Goal: Information Seeking & Learning: Learn about a topic

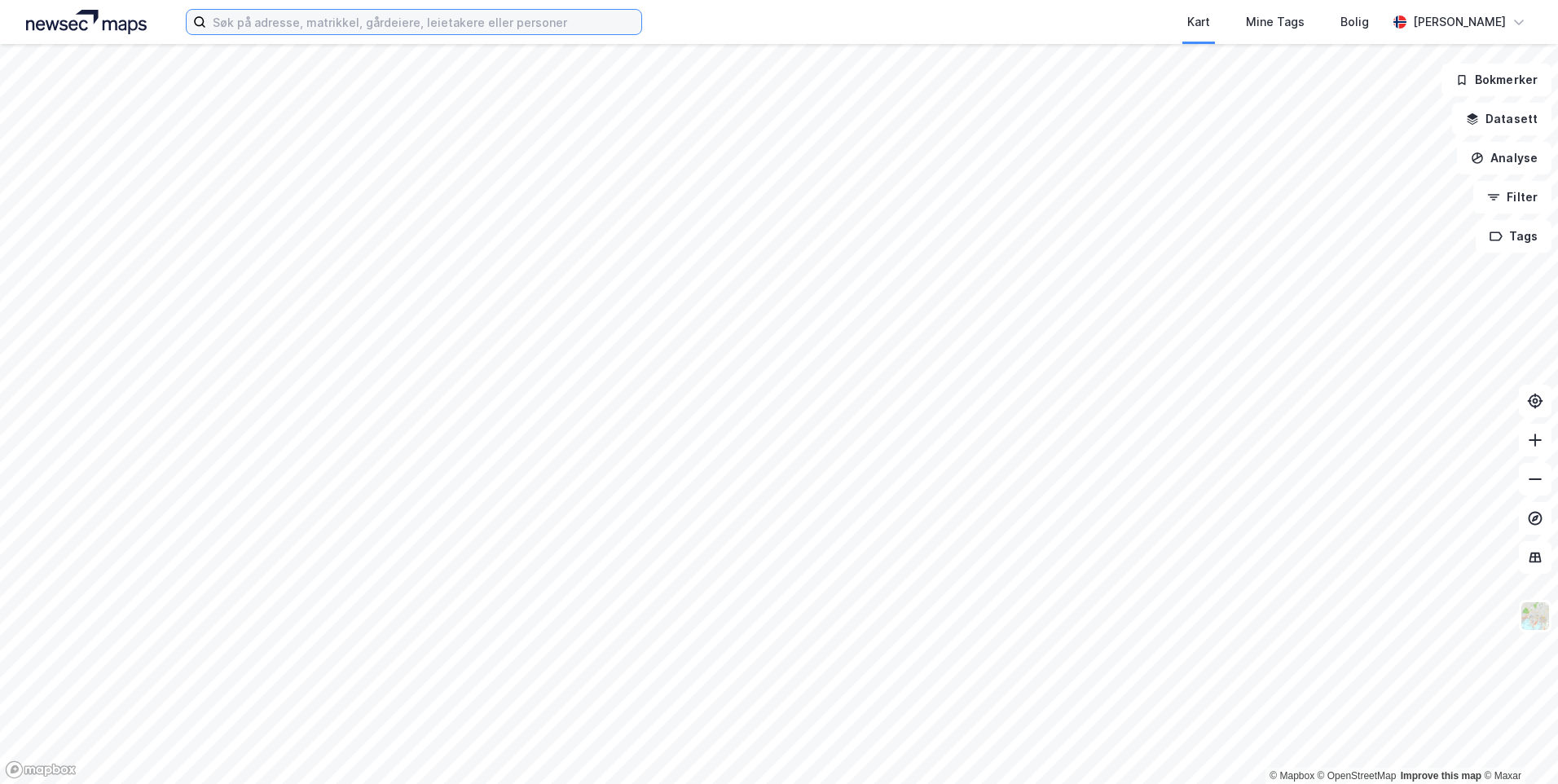
click at [476, 30] on input at bounding box center [423, 22] width 435 height 25
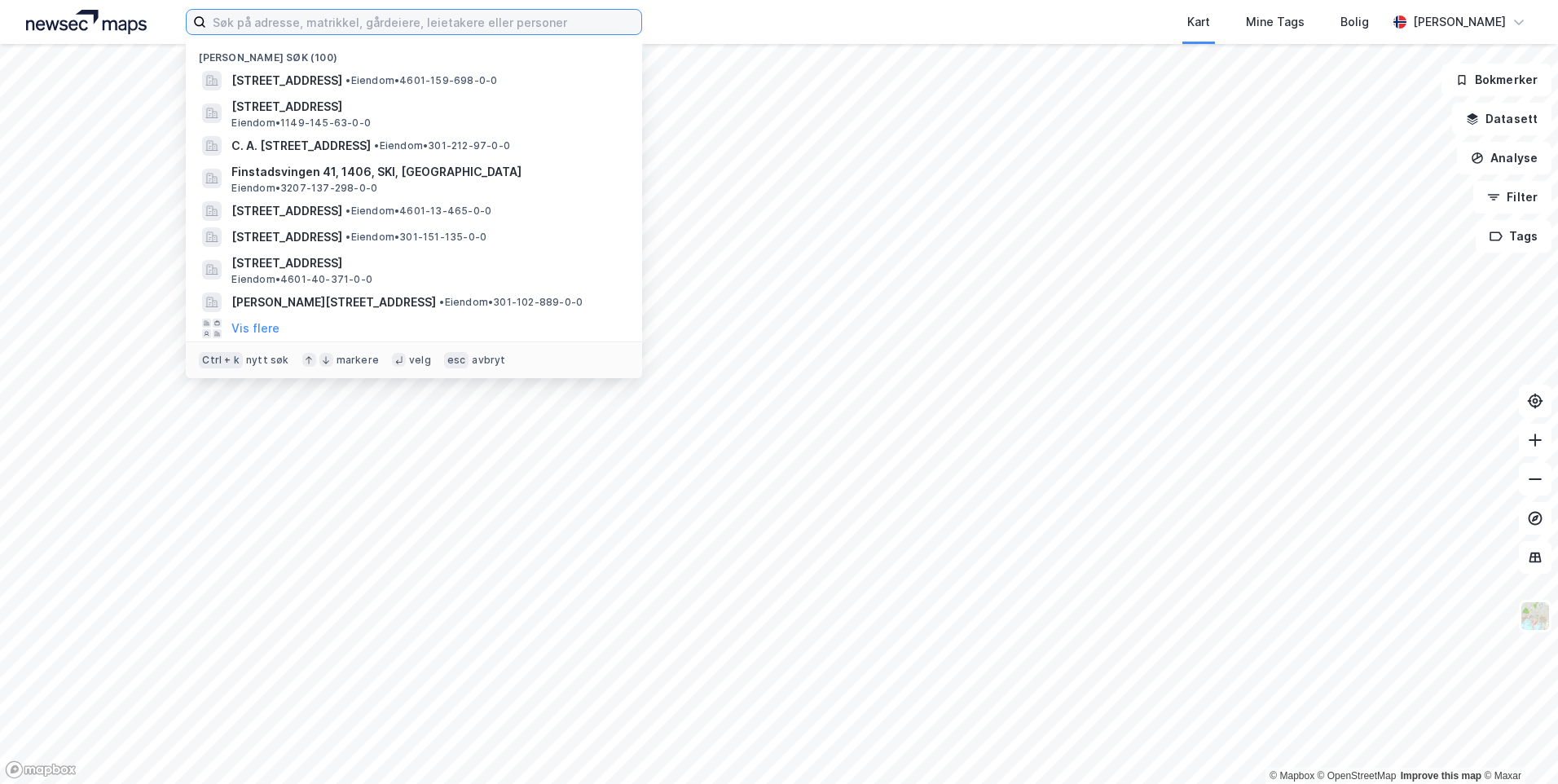
paste input "Holsavegen 603"
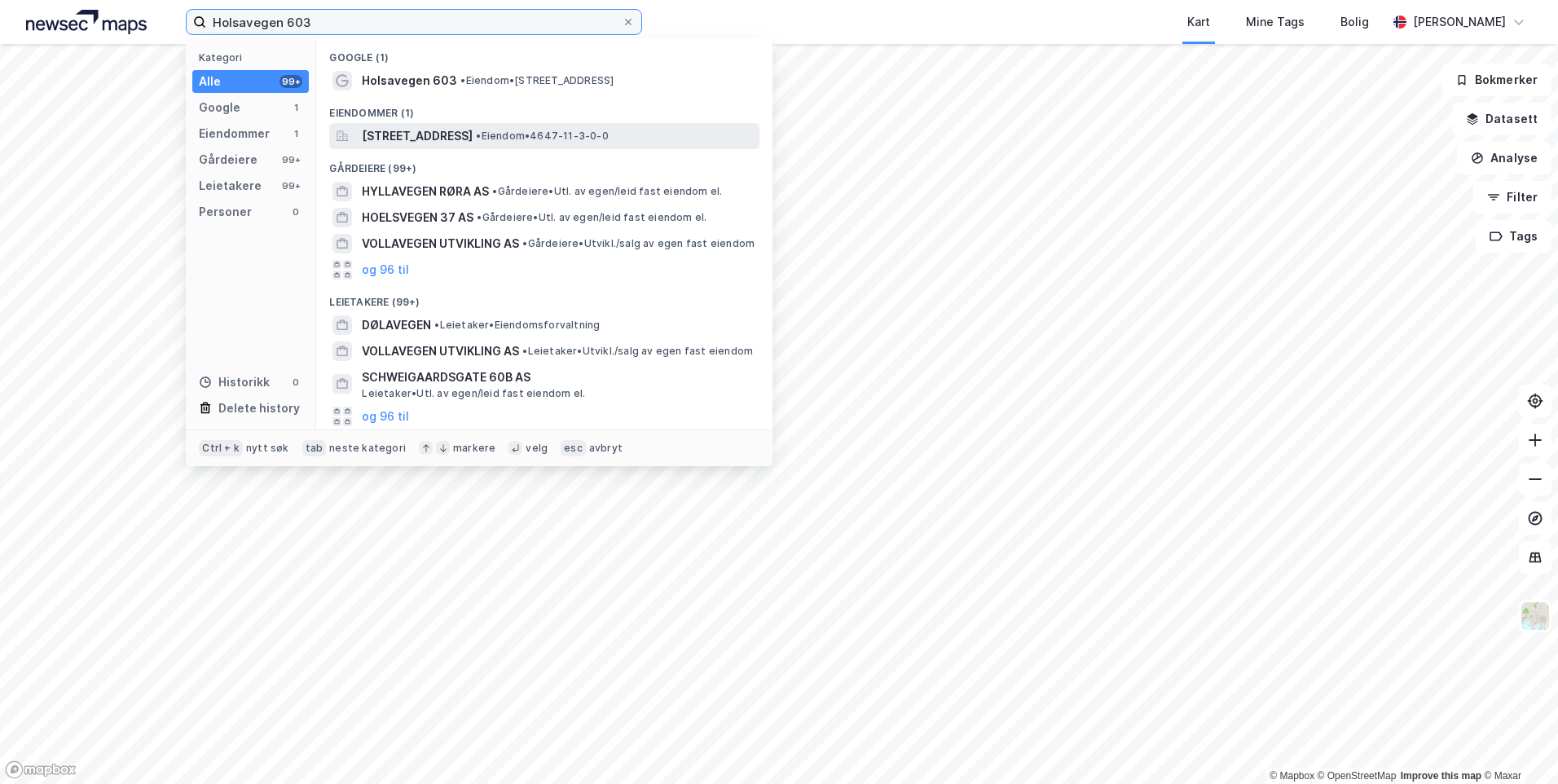
type input "Holsavegen 603"
click at [473, 135] on span "[STREET_ADDRESS]" at bounding box center [417, 136] width 111 height 20
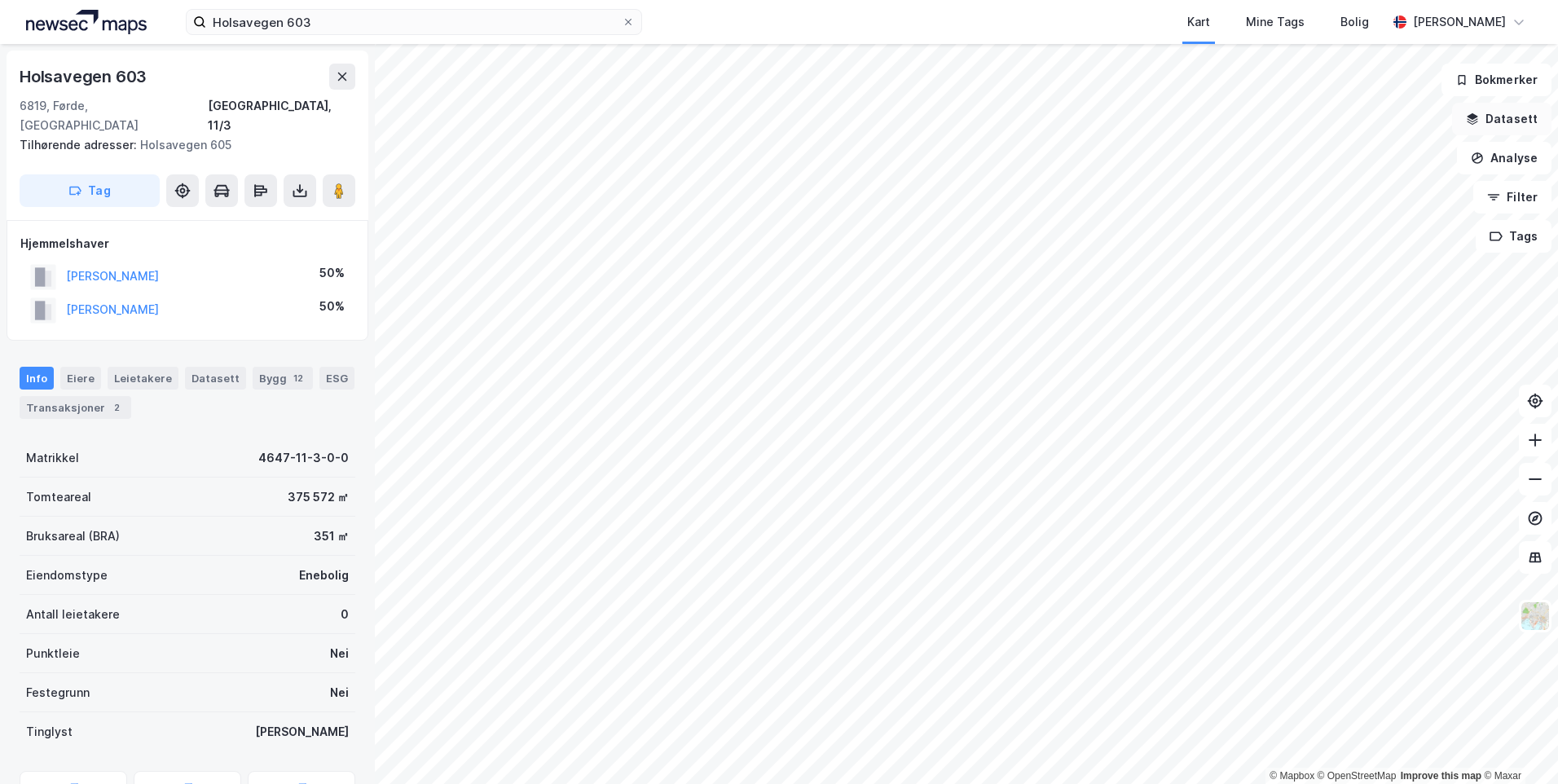
click at [1527, 114] on button "Datasett" at bounding box center [1502, 118] width 100 height 33
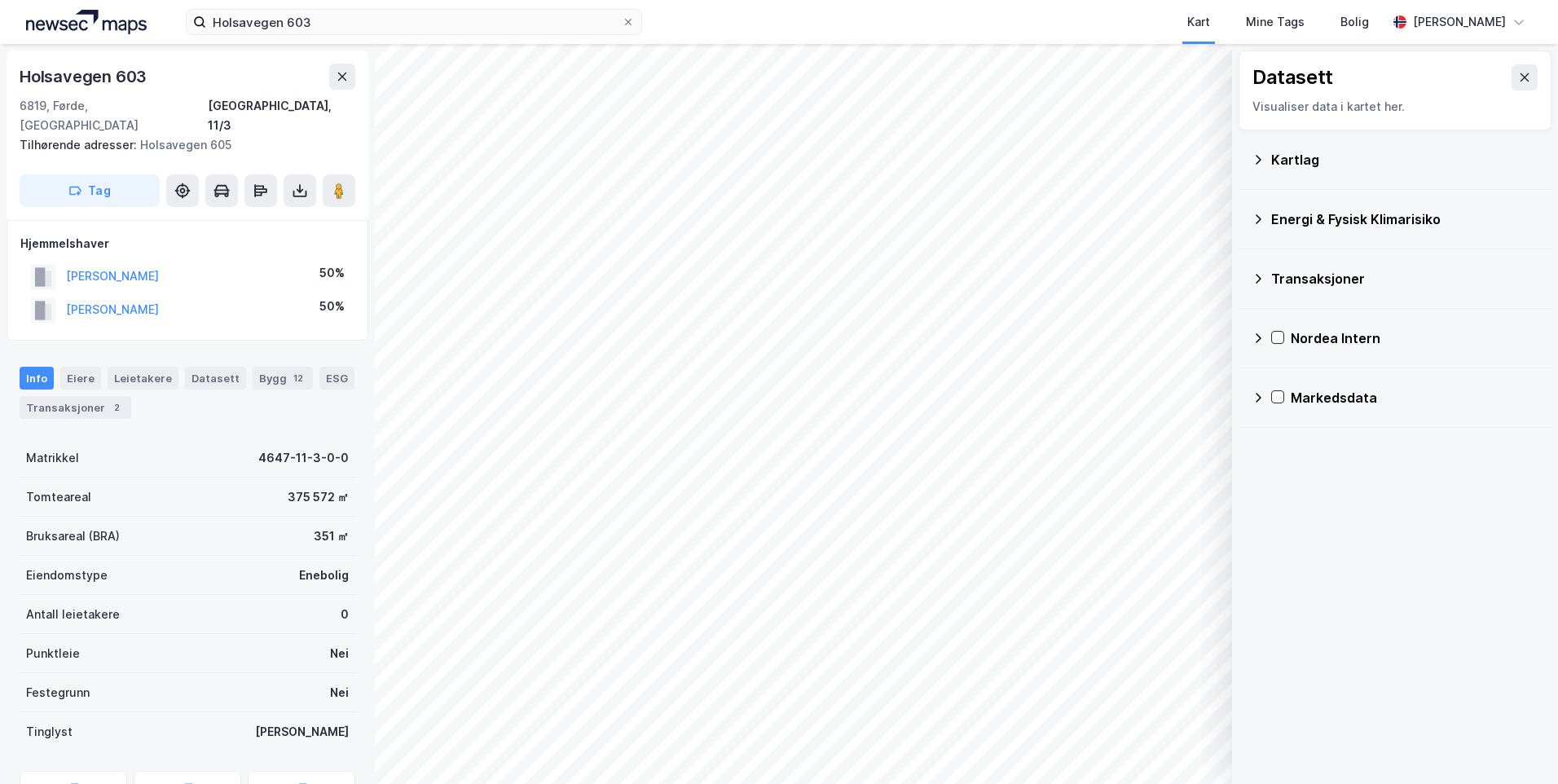
click at [1273, 158] on div "Kartlag" at bounding box center [1405, 160] width 267 height 20
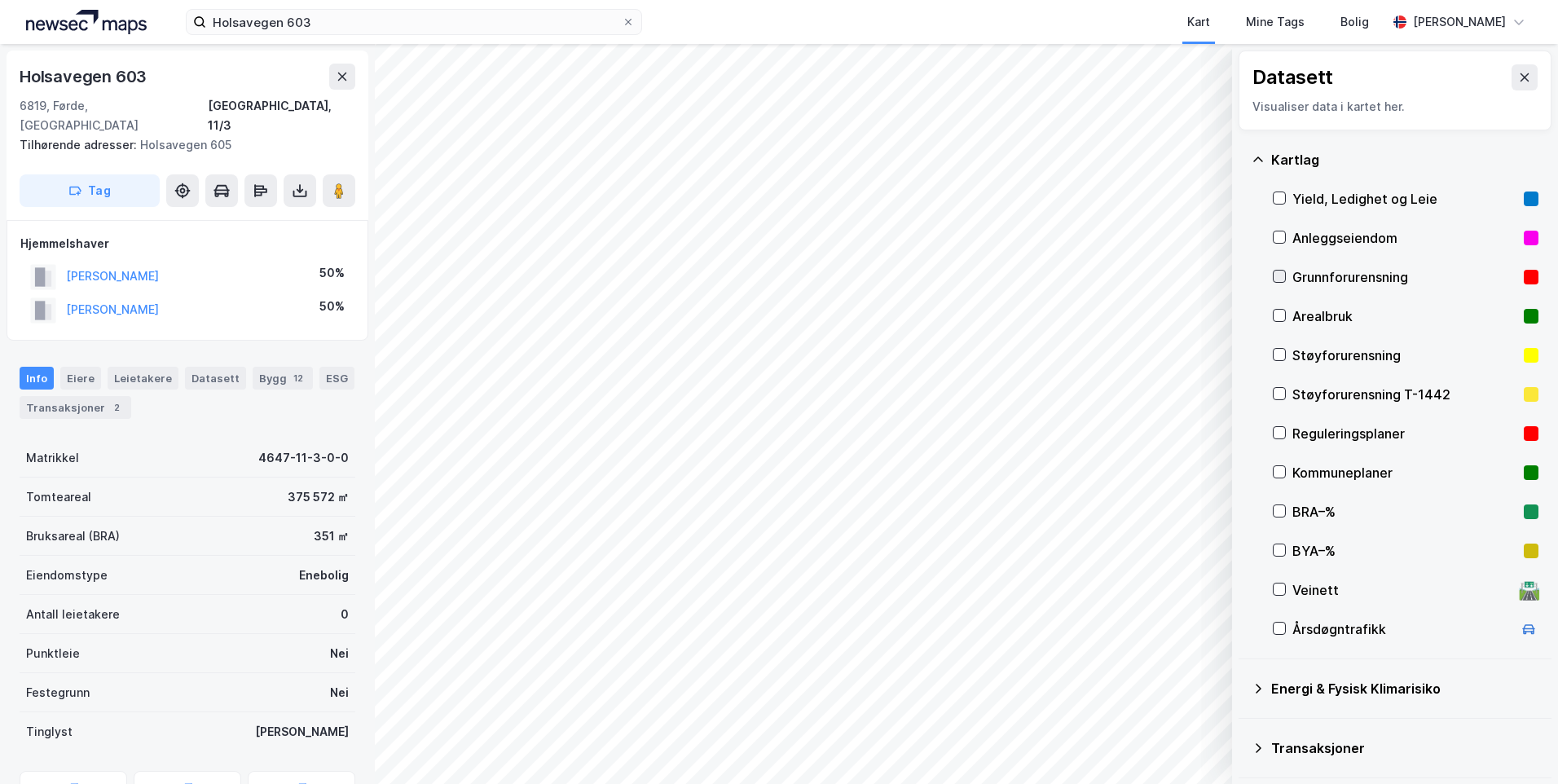
click at [1281, 278] on icon at bounding box center [1280, 277] width 9 height 6
click at [1257, 158] on icon at bounding box center [1259, 159] width 10 height 5
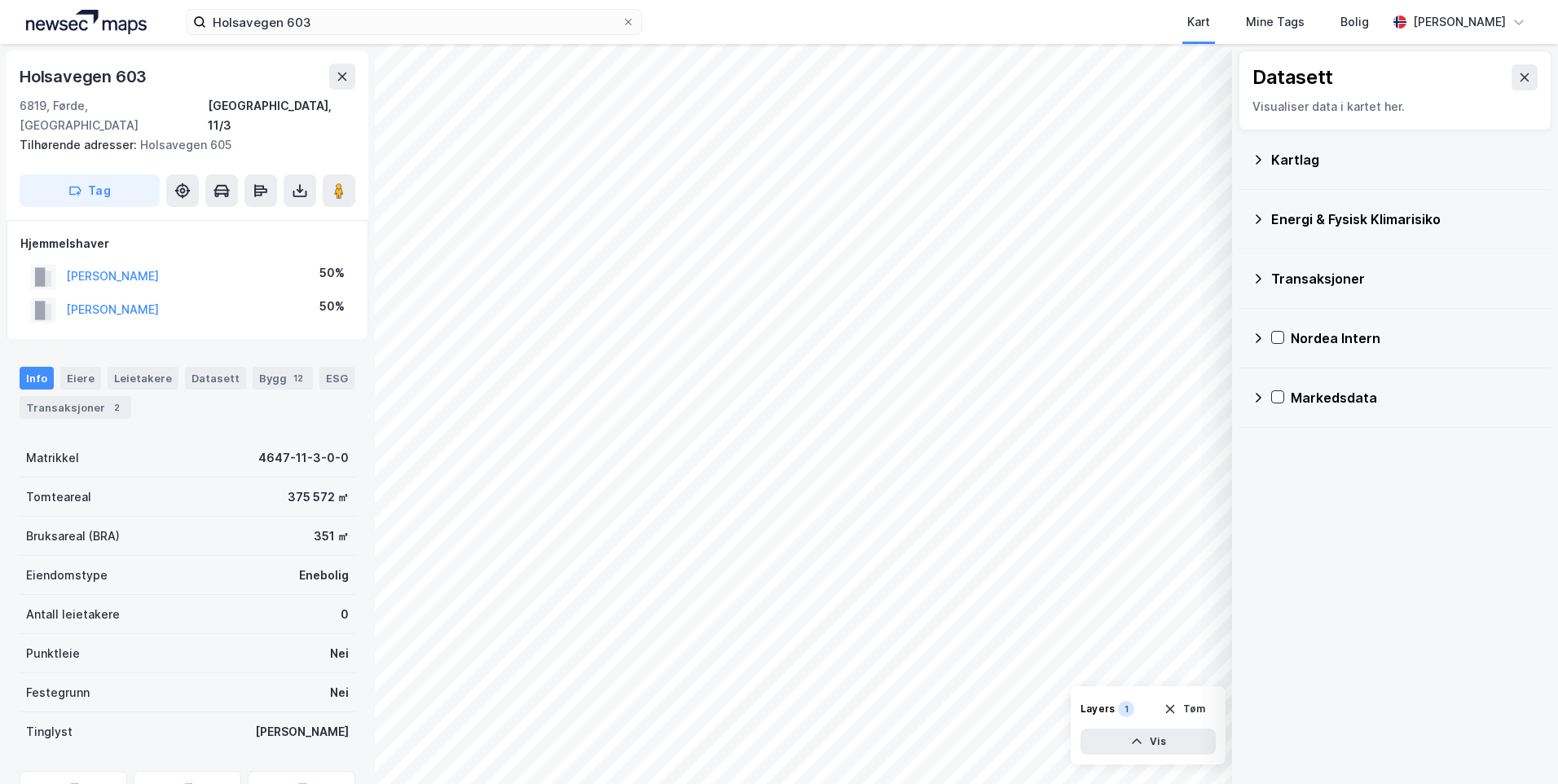
click at [1258, 217] on icon at bounding box center [1259, 219] width 6 height 10
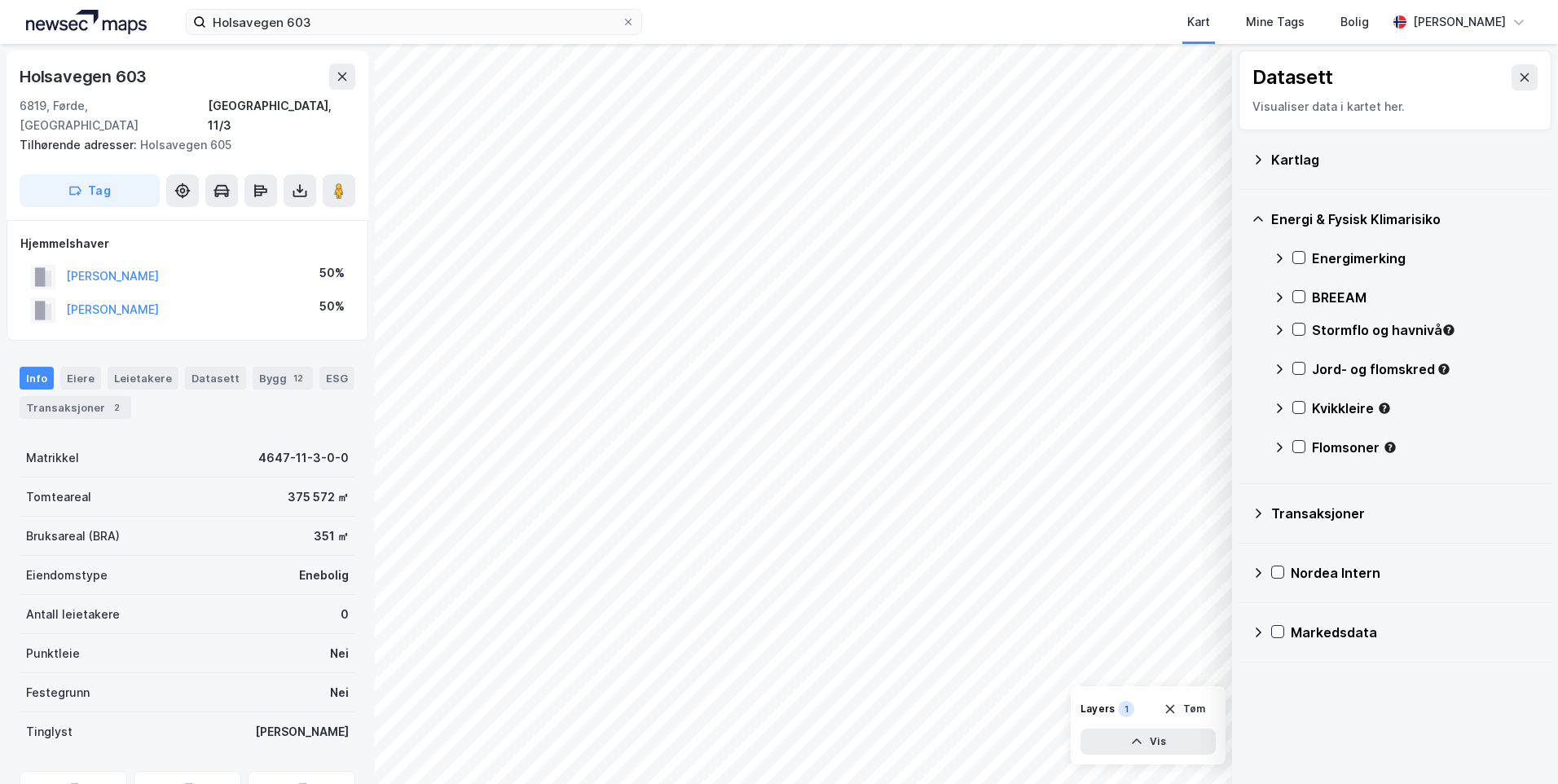
click at [1258, 217] on icon at bounding box center [1259, 219] width 10 height 6
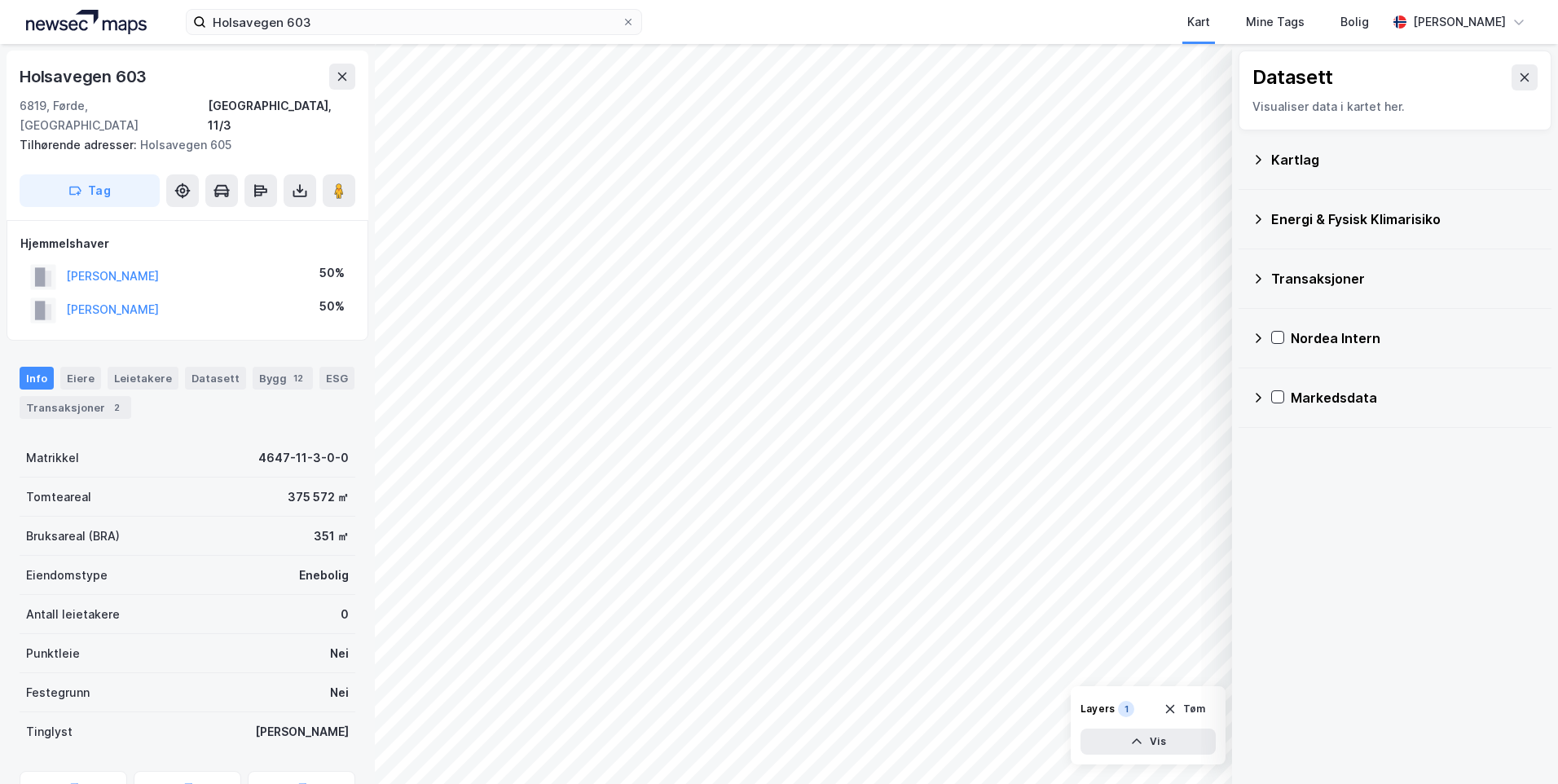
click at [1258, 217] on icon at bounding box center [1259, 219] width 6 height 10
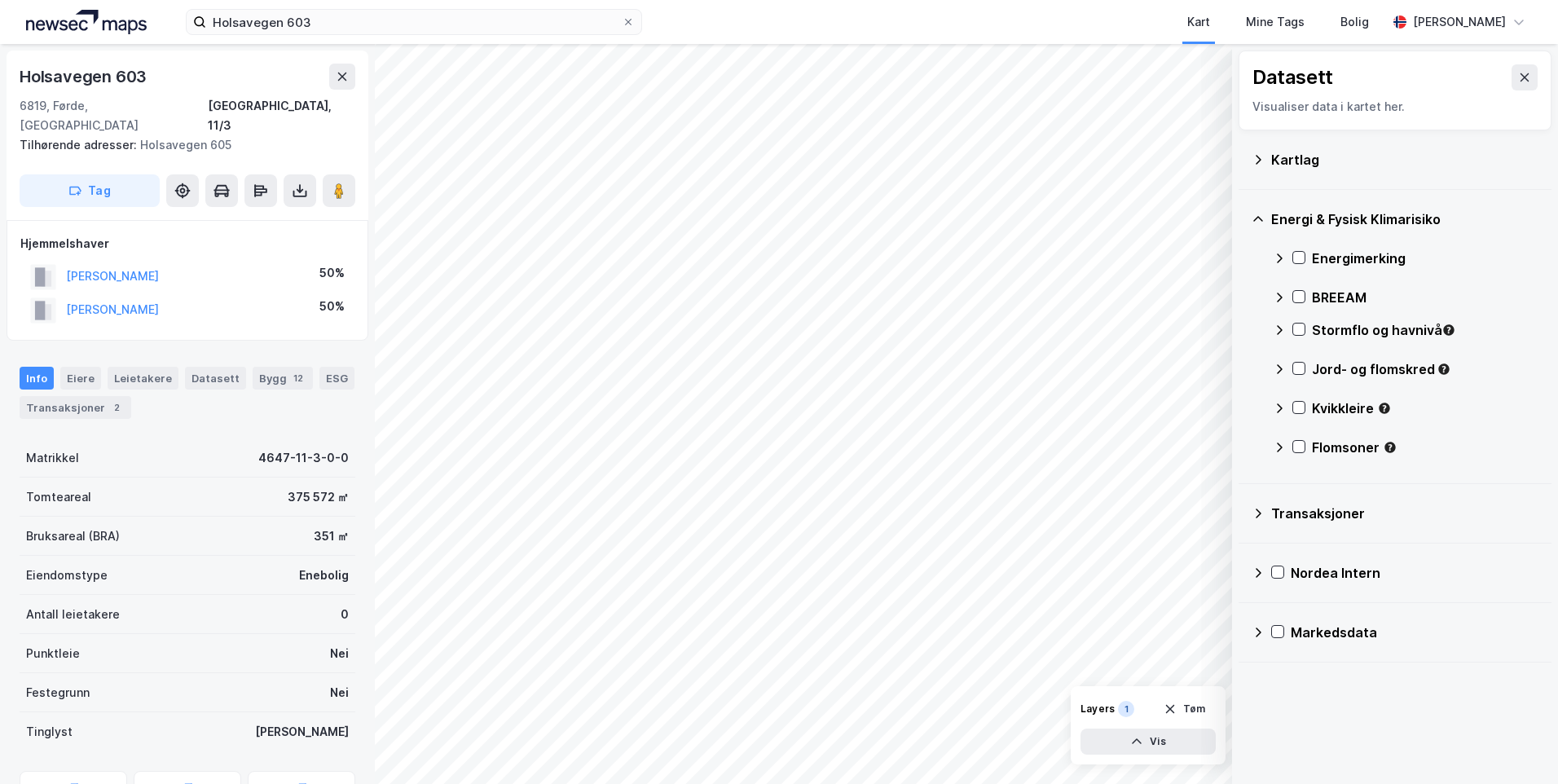
click at [1282, 260] on icon at bounding box center [1279, 257] width 13 height 13
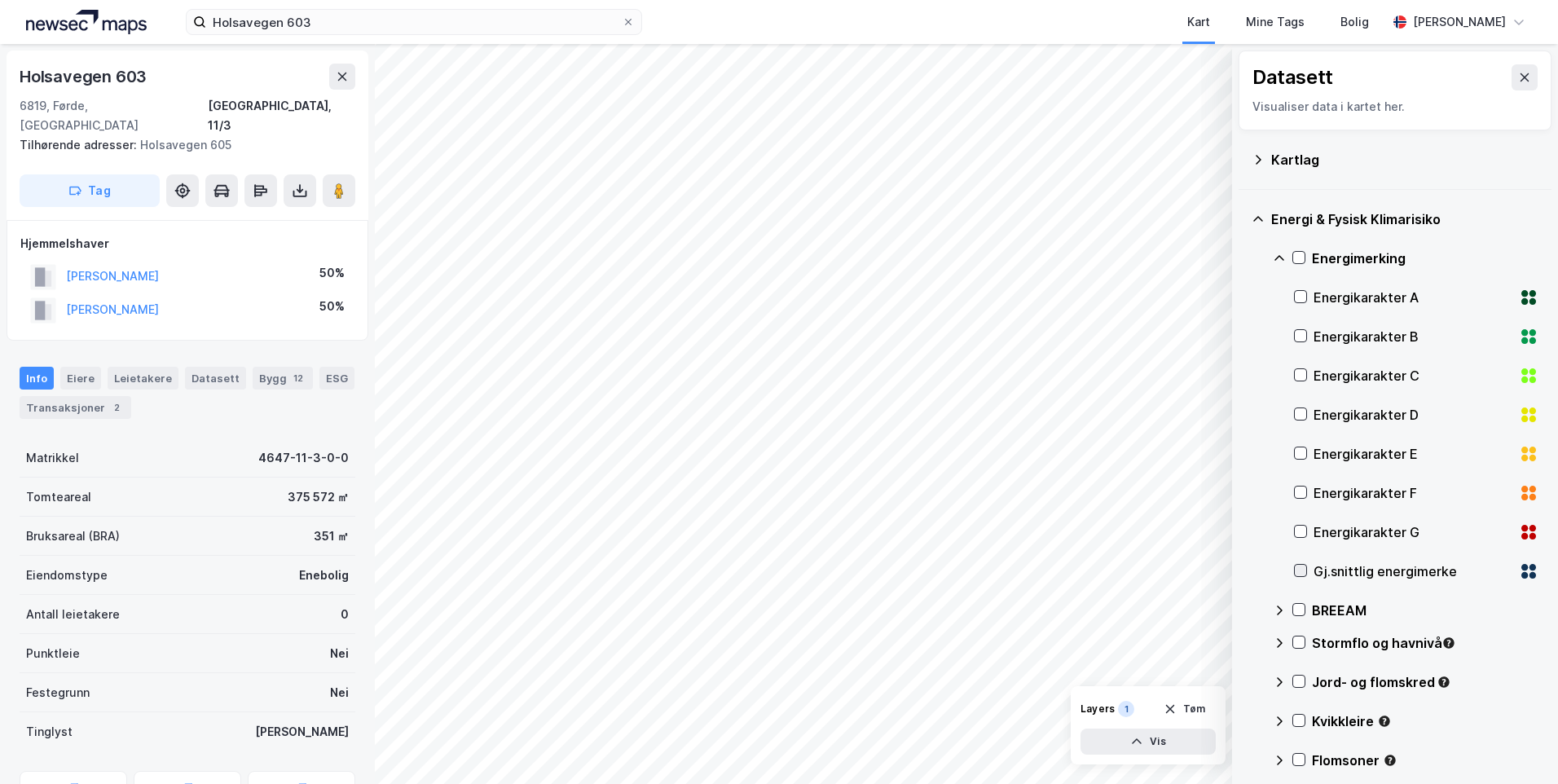
click at [1299, 575] on icon at bounding box center [1301, 570] width 12 height 12
click at [1277, 258] on icon at bounding box center [1280, 258] width 10 height 6
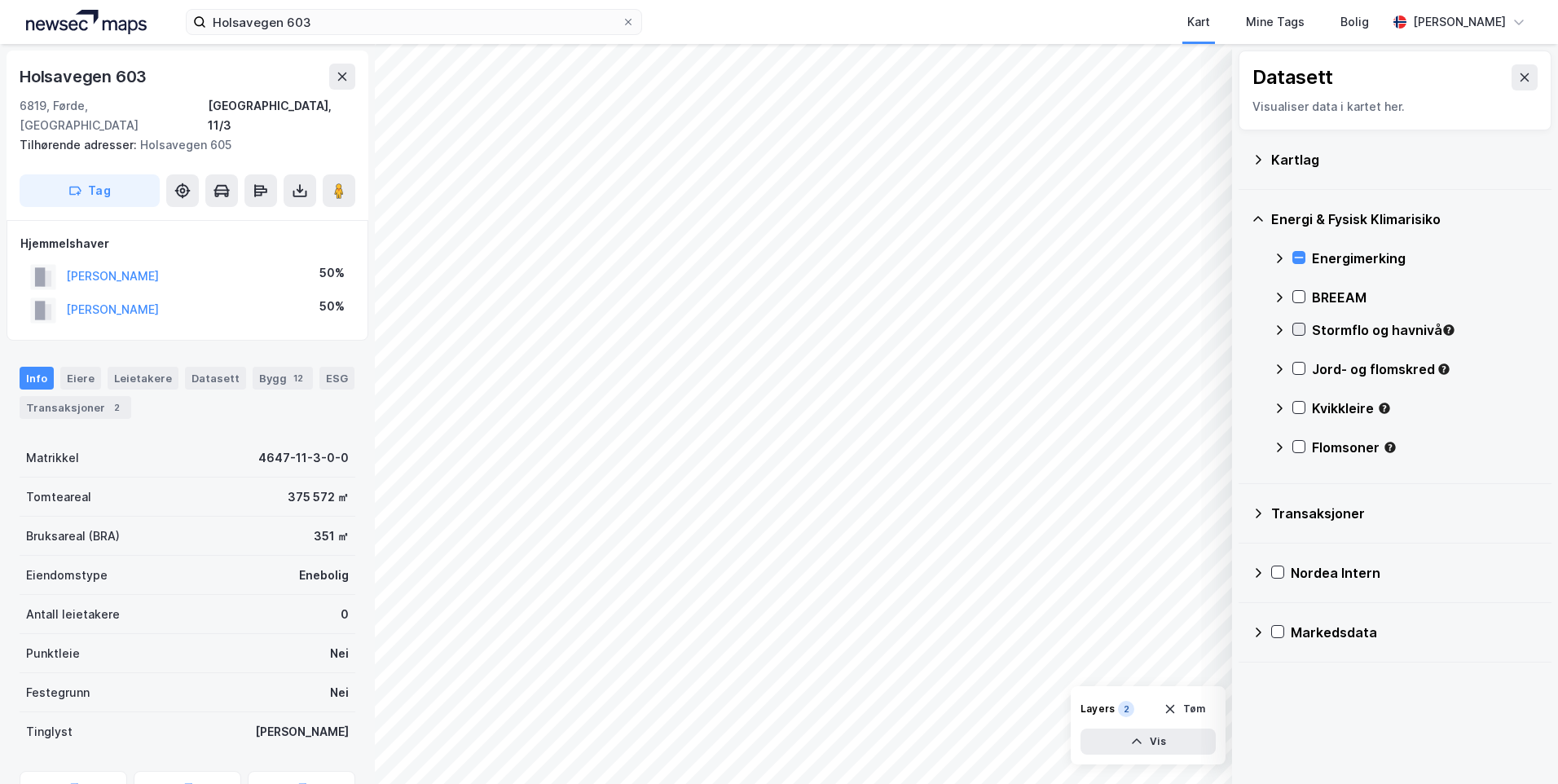
click at [1296, 330] on icon at bounding box center [1299, 329] width 12 height 12
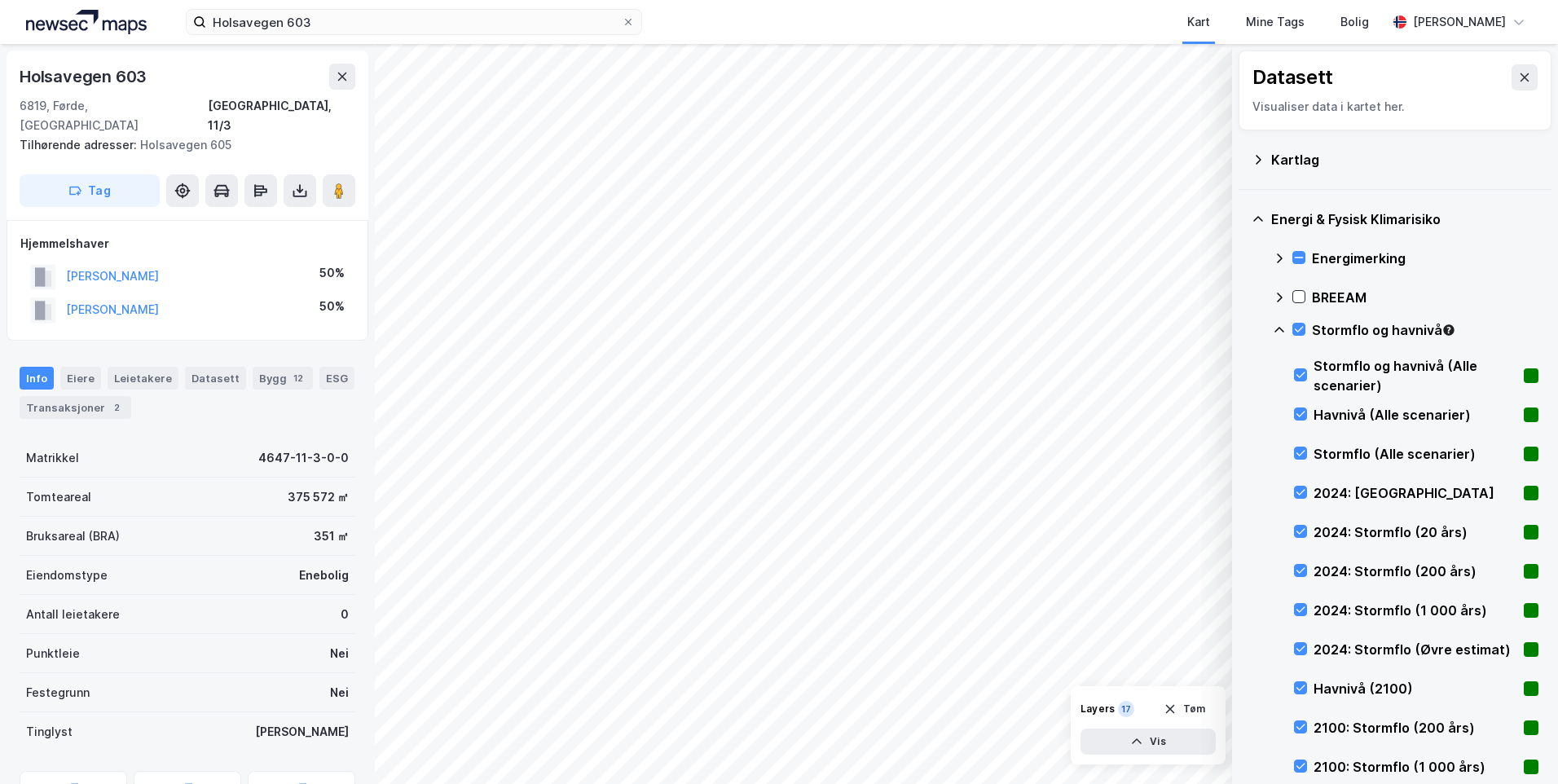
click at [1277, 324] on icon at bounding box center [1279, 329] width 13 height 13
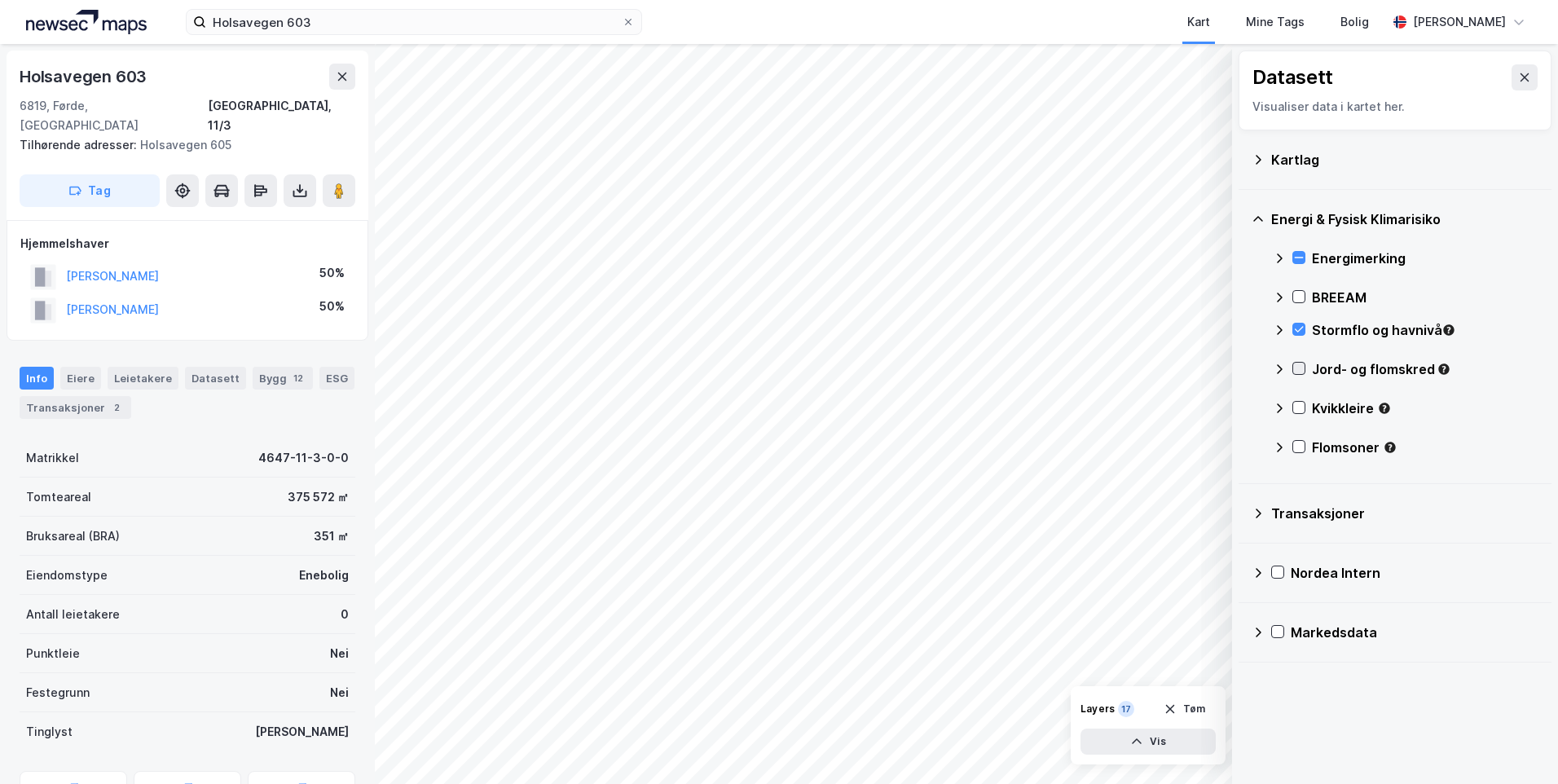
click at [1301, 374] on icon at bounding box center [1299, 369] width 12 height 12
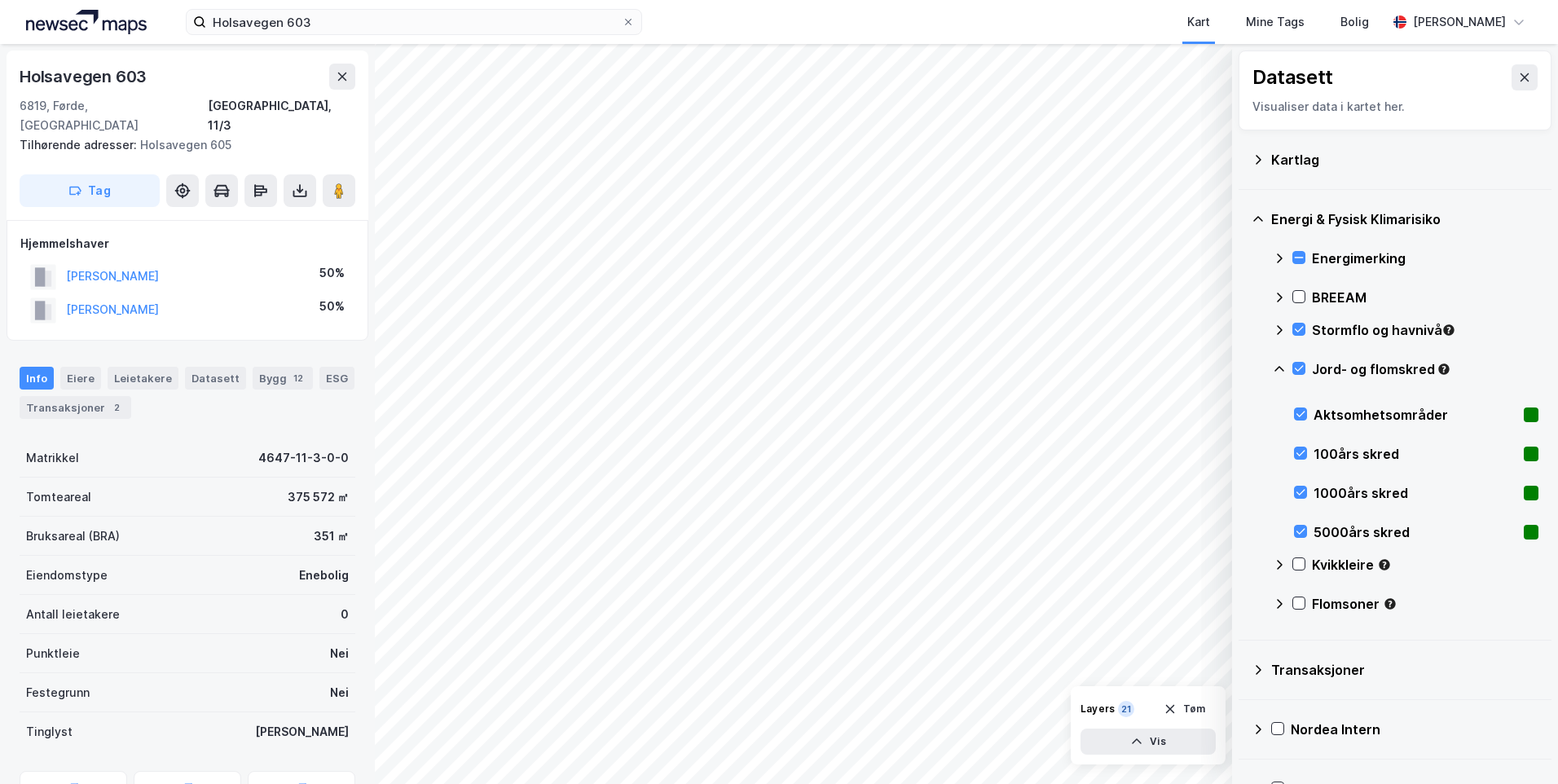
click at [1277, 371] on icon at bounding box center [1279, 369] width 13 height 13
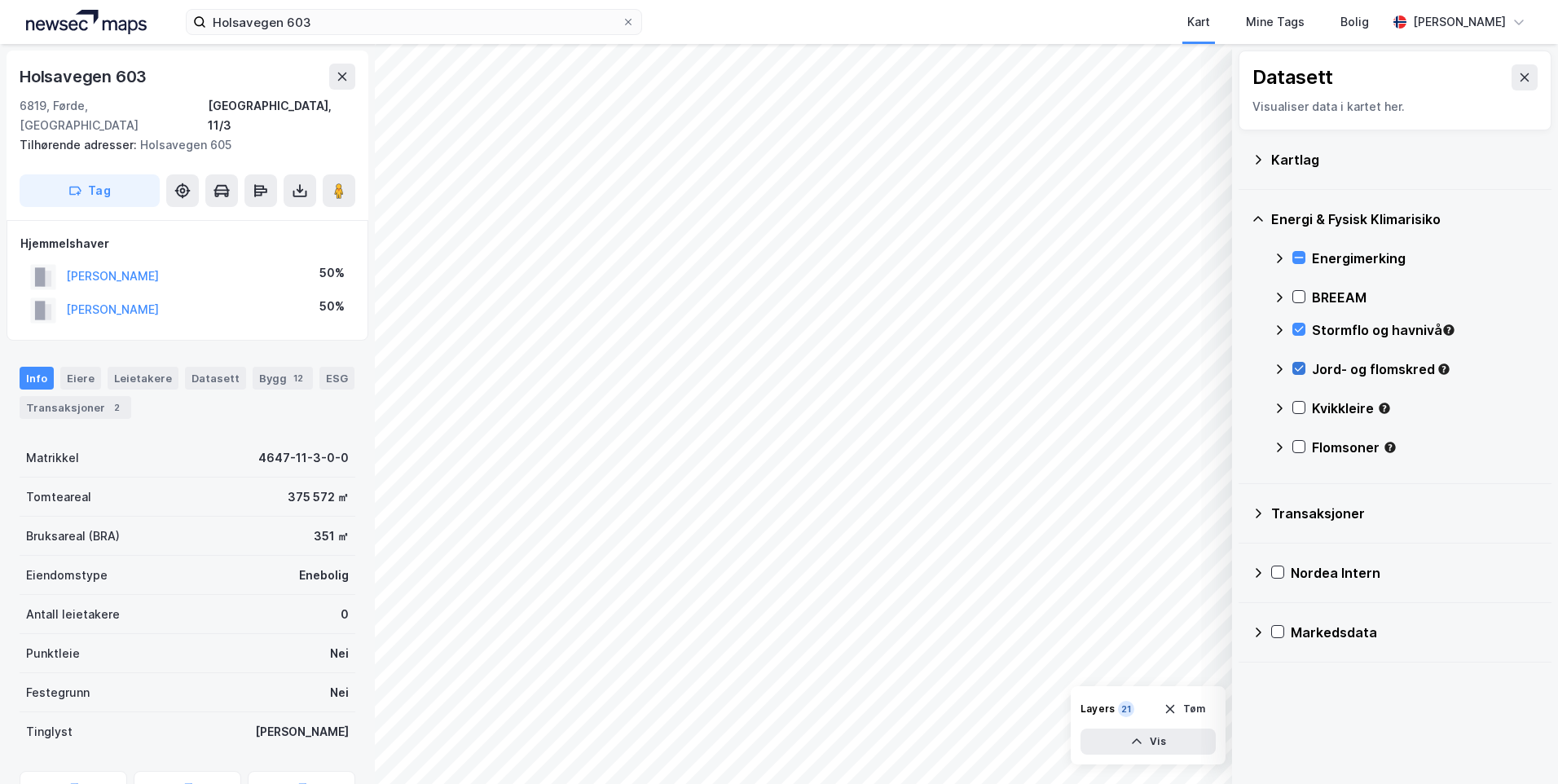
click at [1301, 375] on div at bounding box center [1298, 368] width 13 height 13
click at [1302, 373] on icon at bounding box center [1299, 369] width 12 height 12
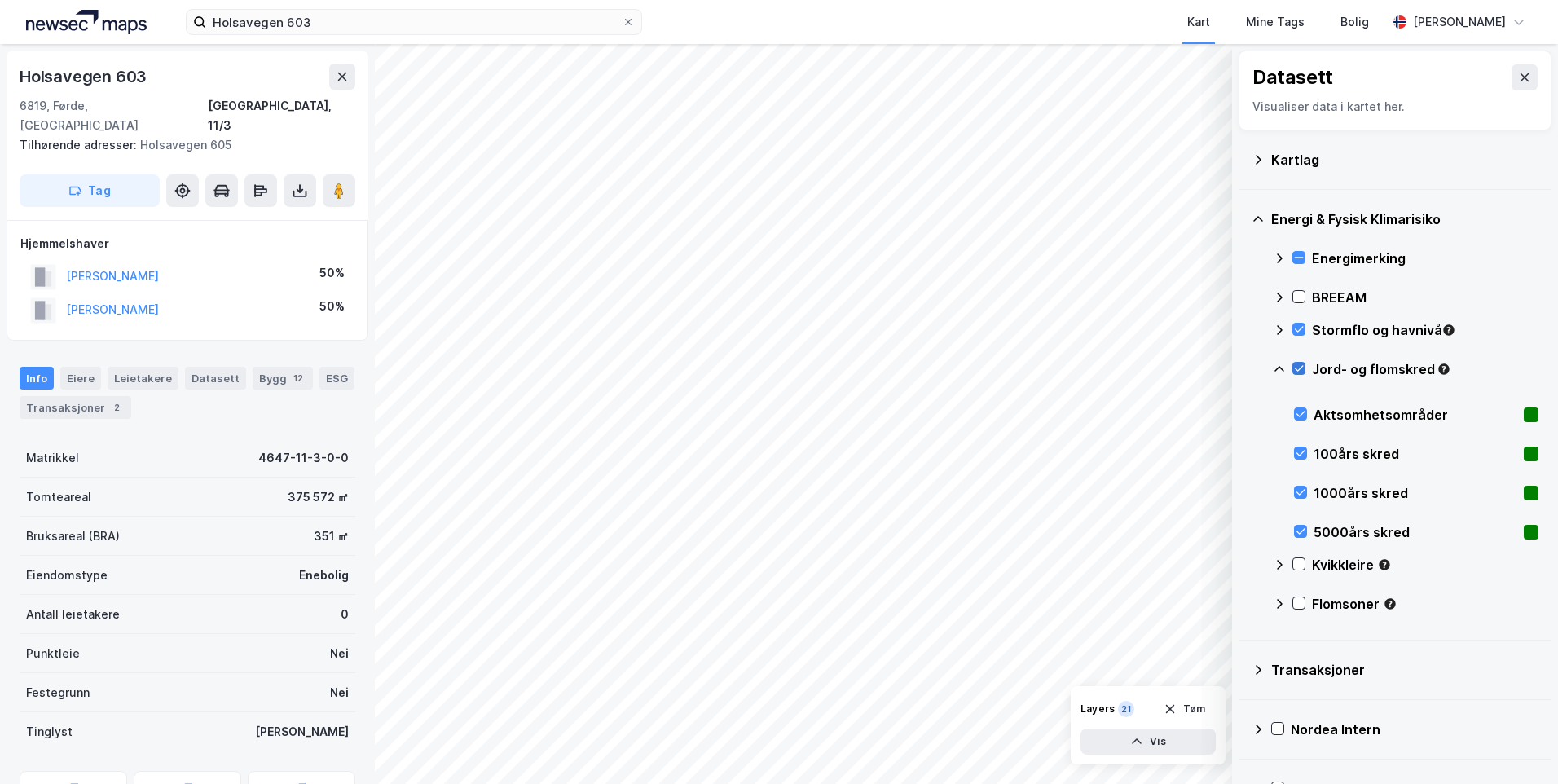
click at [1300, 367] on icon at bounding box center [1299, 369] width 12 height 12
click at [1297, 527] on icon at bounding box center [1301, 532] width 12 height 12
click at [1298, 494] on icon at bounding box center [1301, 492] width 12 height 12
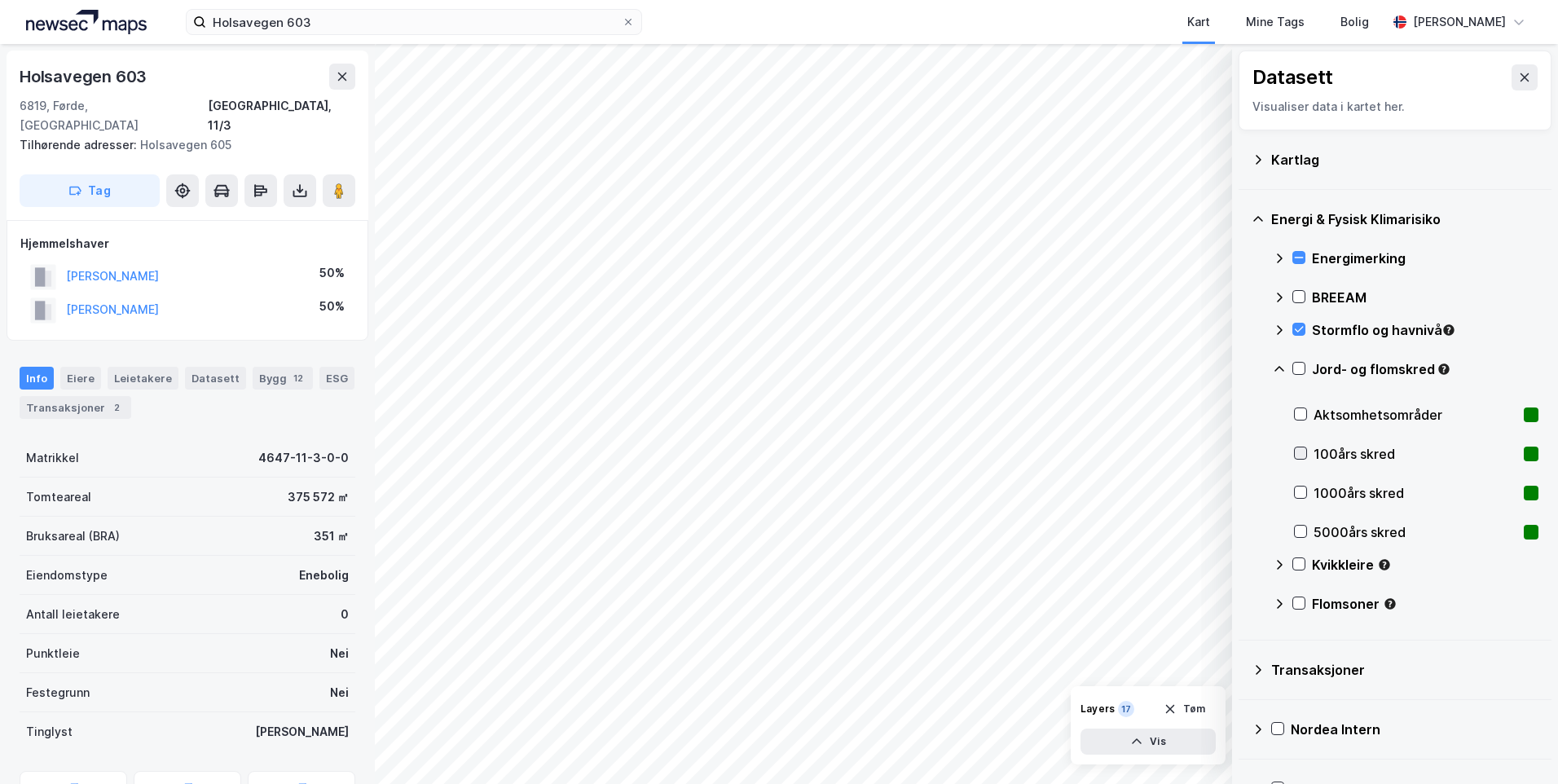
click at [1303, 454] on icon at bounding box center [1301, 454] width 12 height 12
click at [1299, 568] on icon at bounding box center [1299, 564] width 12 height 12
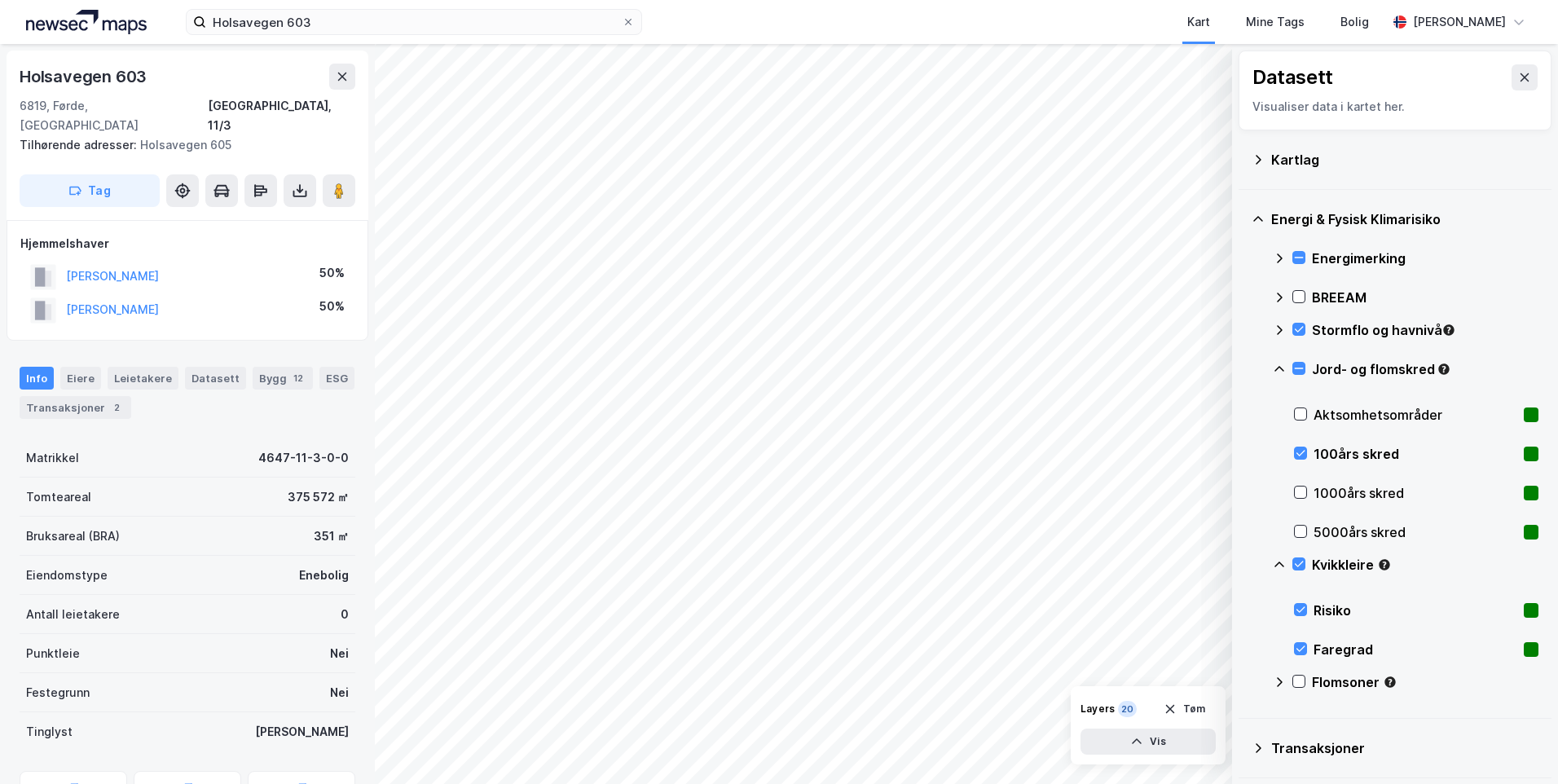
click at [1277, 558] on icon at bounding box center [1279, 564] width 13 height 13
click at [1298, 602] on icon at bounding box center [1299, 604] width 12 height 12
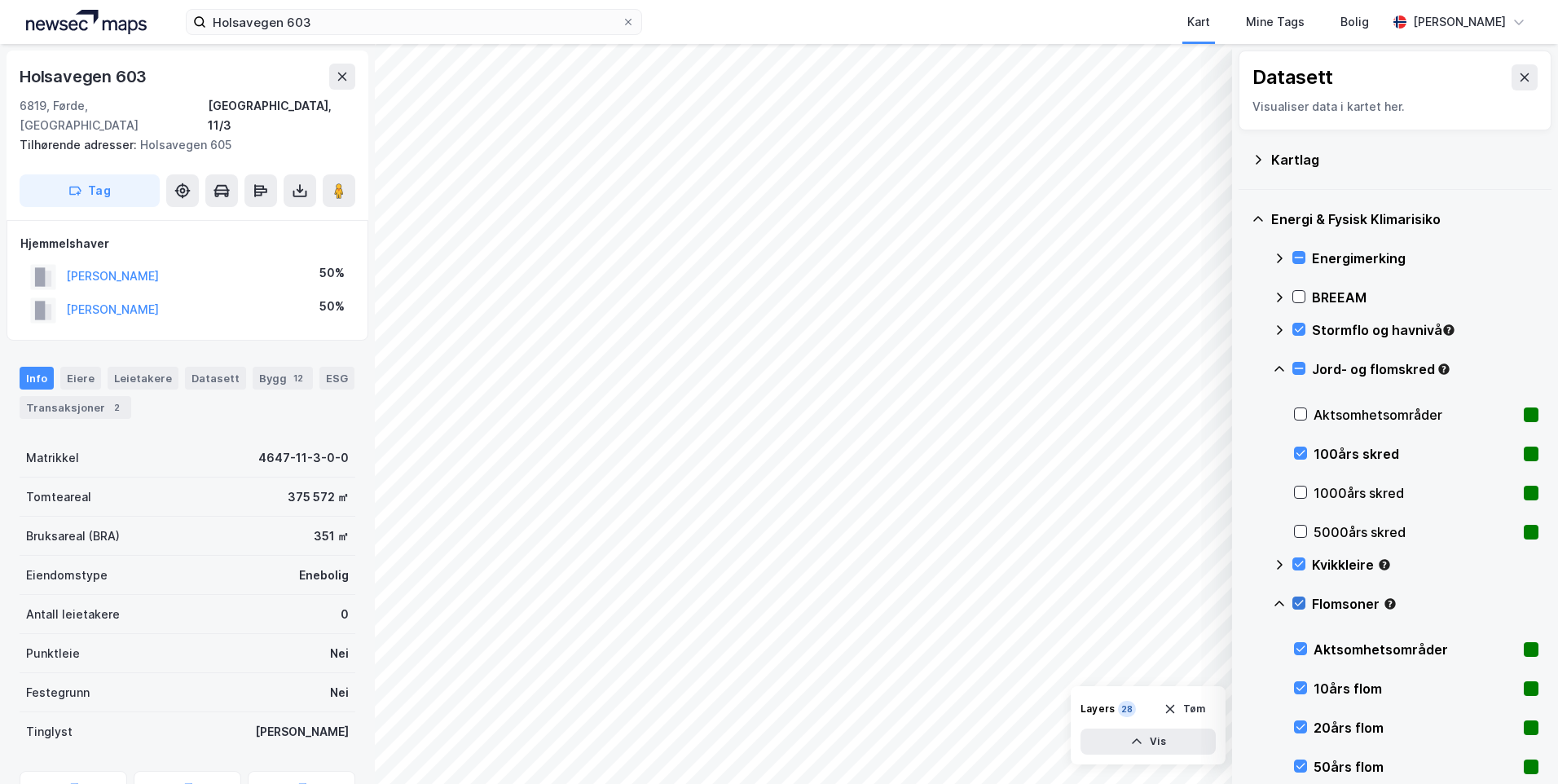
click at [1298, 602] on icon at bounding box center [1299, 604] width 12 height 12
click at [1298, 601] on icon at bounding box center [1299, 604] width 12 height 12
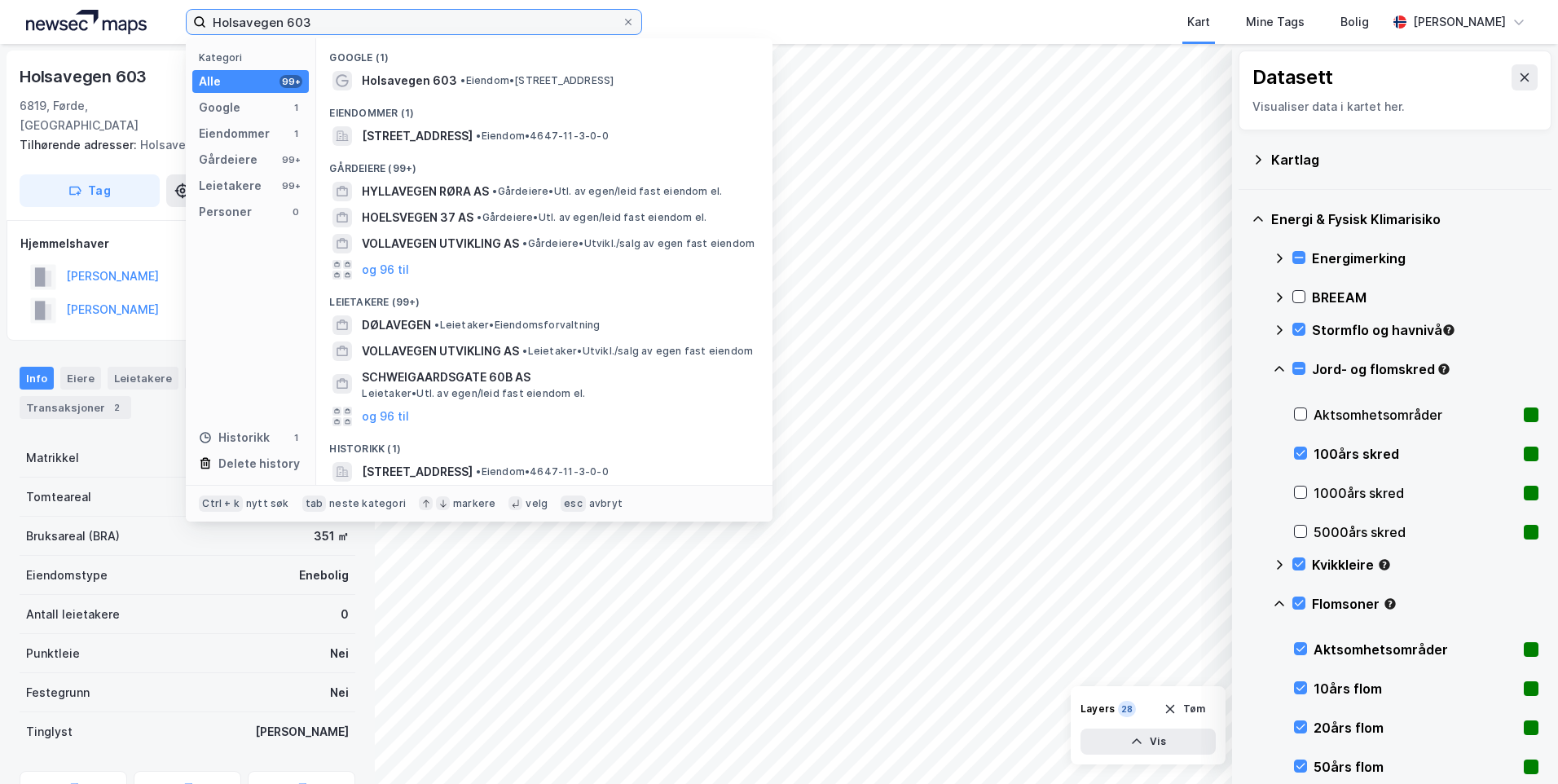
drag, startPoint x: 318, startPoint y: 23, endPoint x: 207, endPoint y: 22, distance: 111.0
click at [207, 22] on input "Holsavegen 603" at bounding box center [413, 22] width 415 height 25
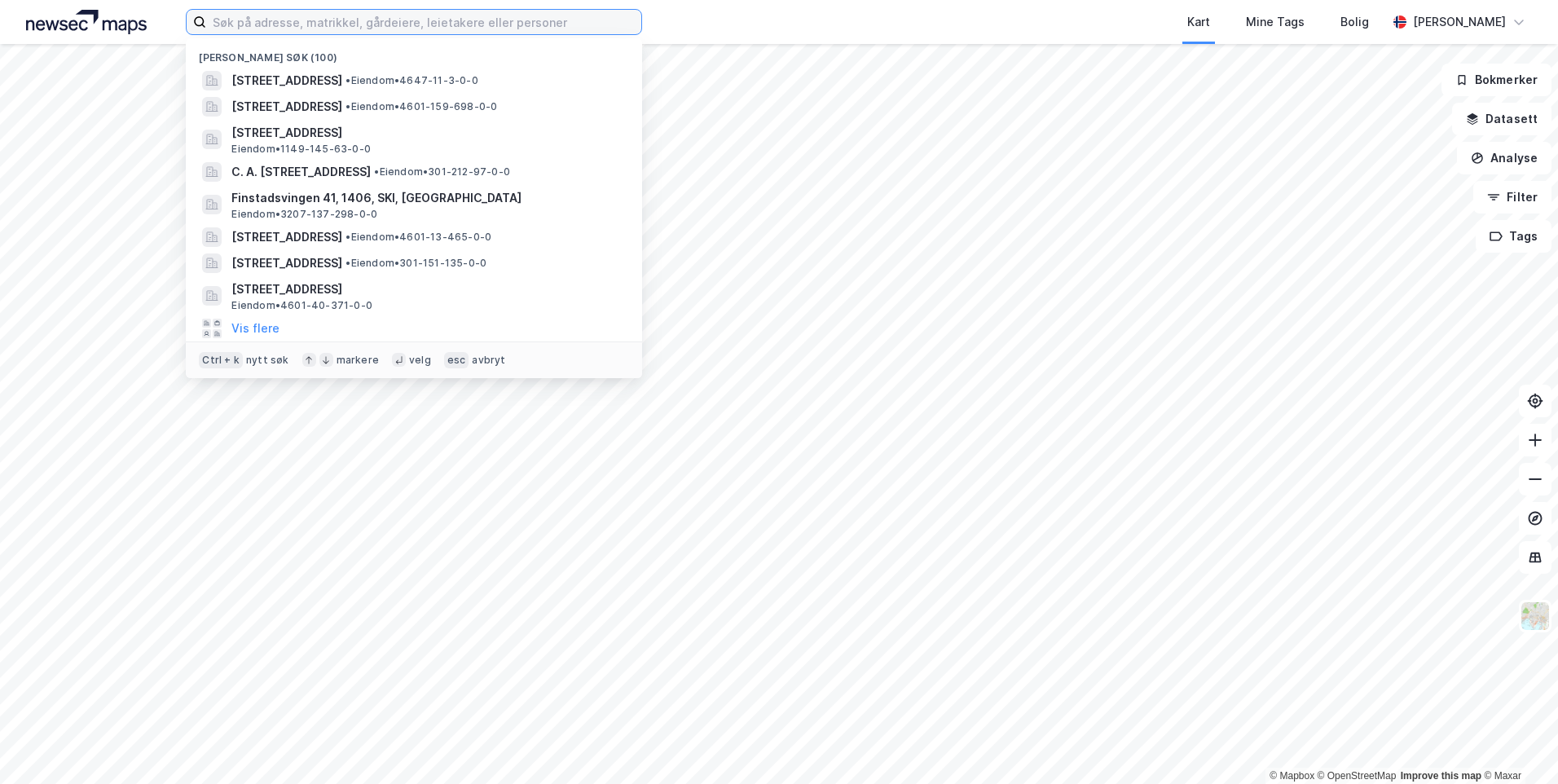
click at [548, 31] on input at bounding box center [423, 22] width 435 height 25
paste input "Holsavegen 603"
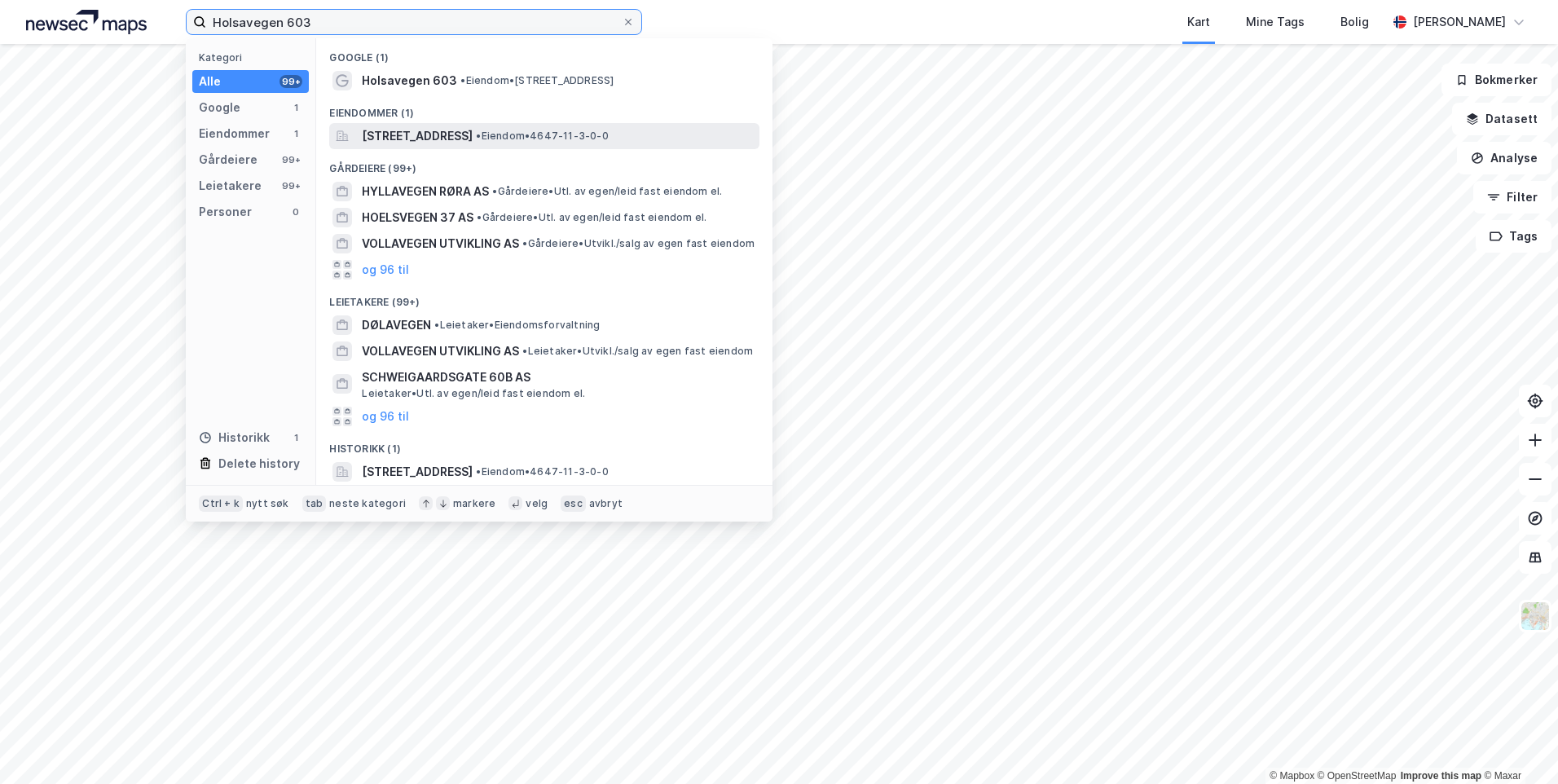
type input "Holsavegen 603"
click at [481, 131] on span "•" at bounding box center [478, 135] width 5 height 12
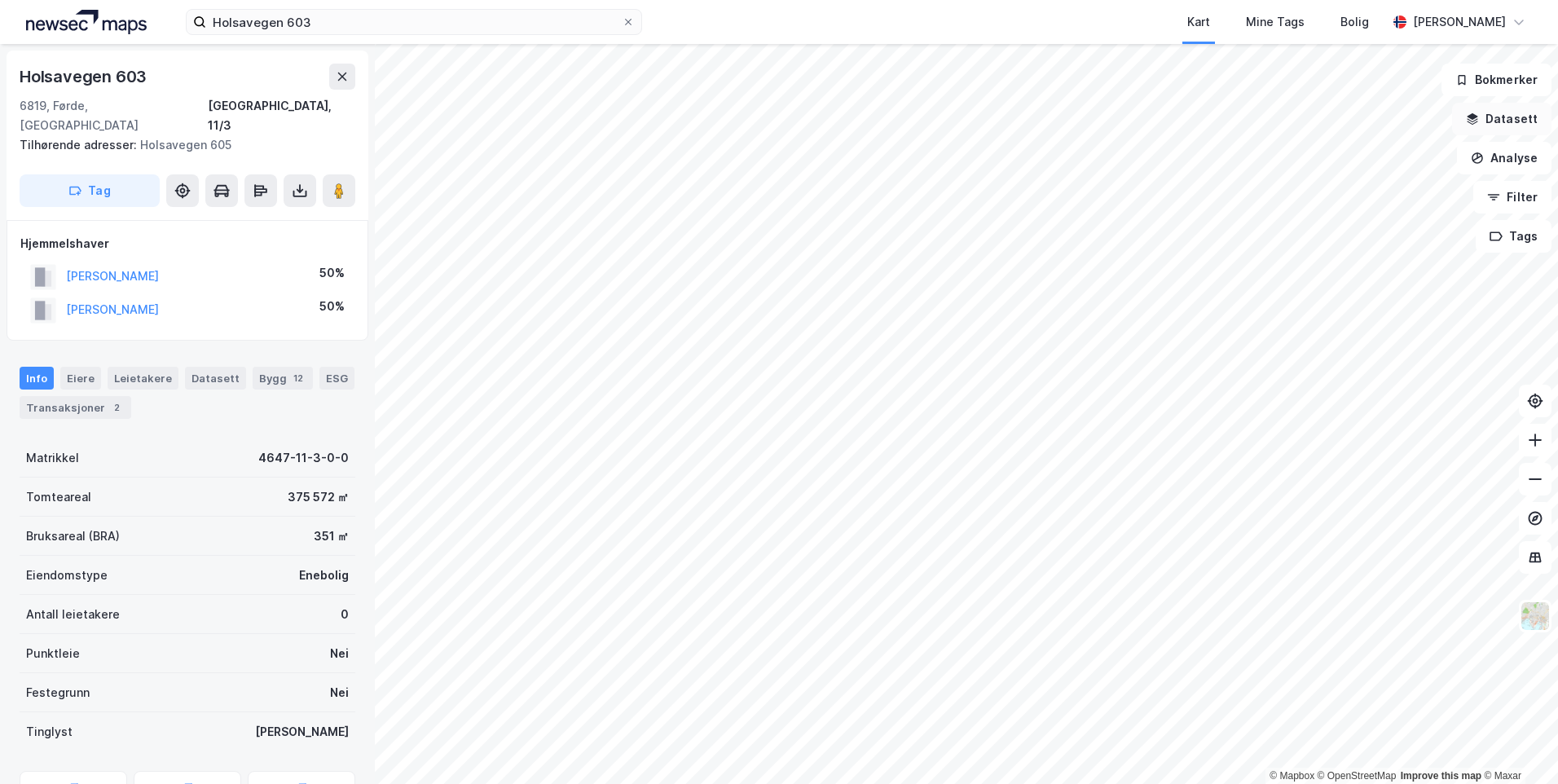
click at [1495, 114] on button "Datasett" at bounding box center [1502, 118] width 100 height 33
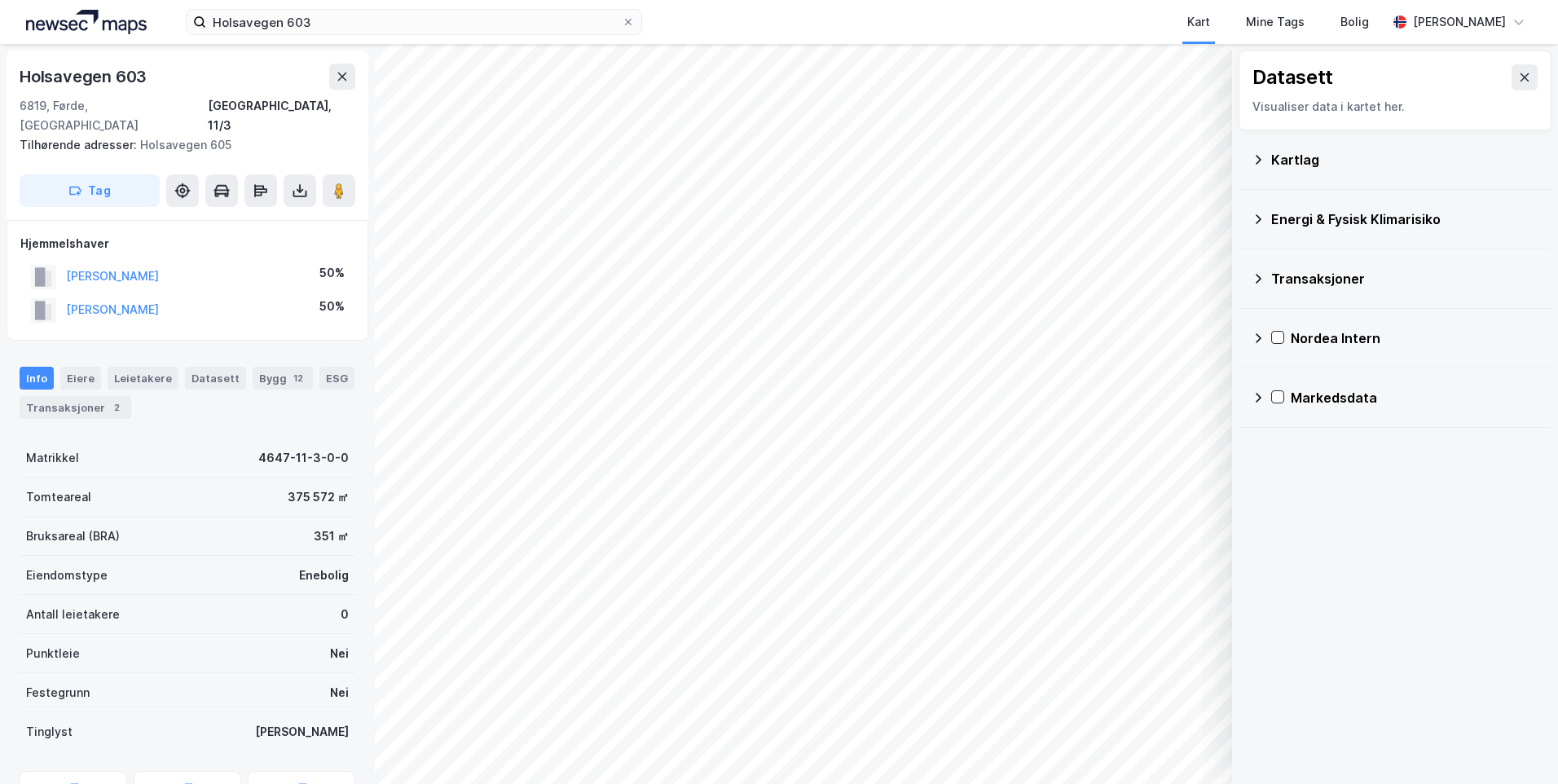
click at [1293, 167] on div "Kartlag" at bounding box center [1405, 160] width 267 height 20
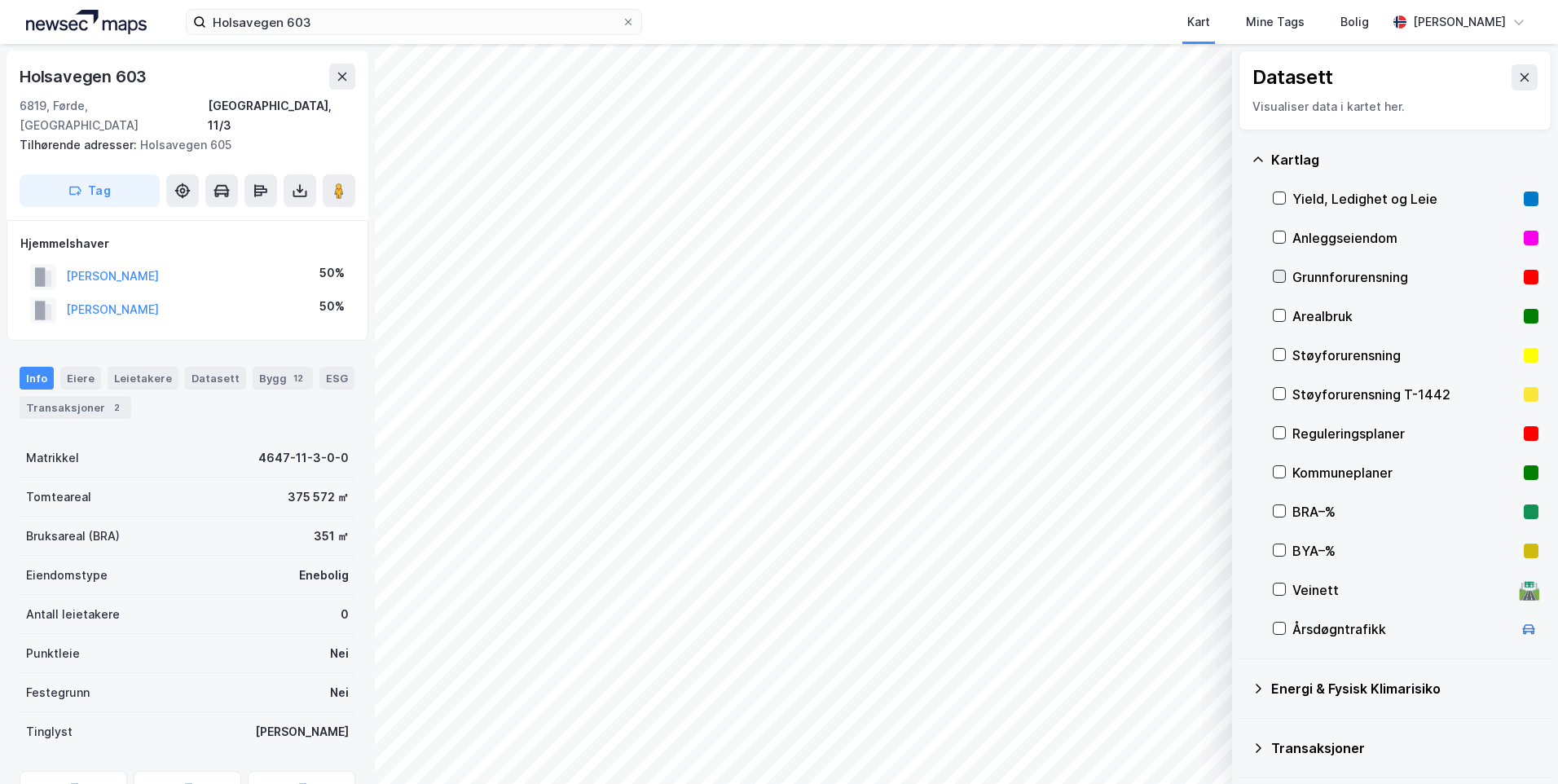
click at [1284, 277] on icon at bounding box center [1280, 276] width 12 height 12
click at [1254, 162] on icon at bounding box center [1258, 159] width 13 height 13
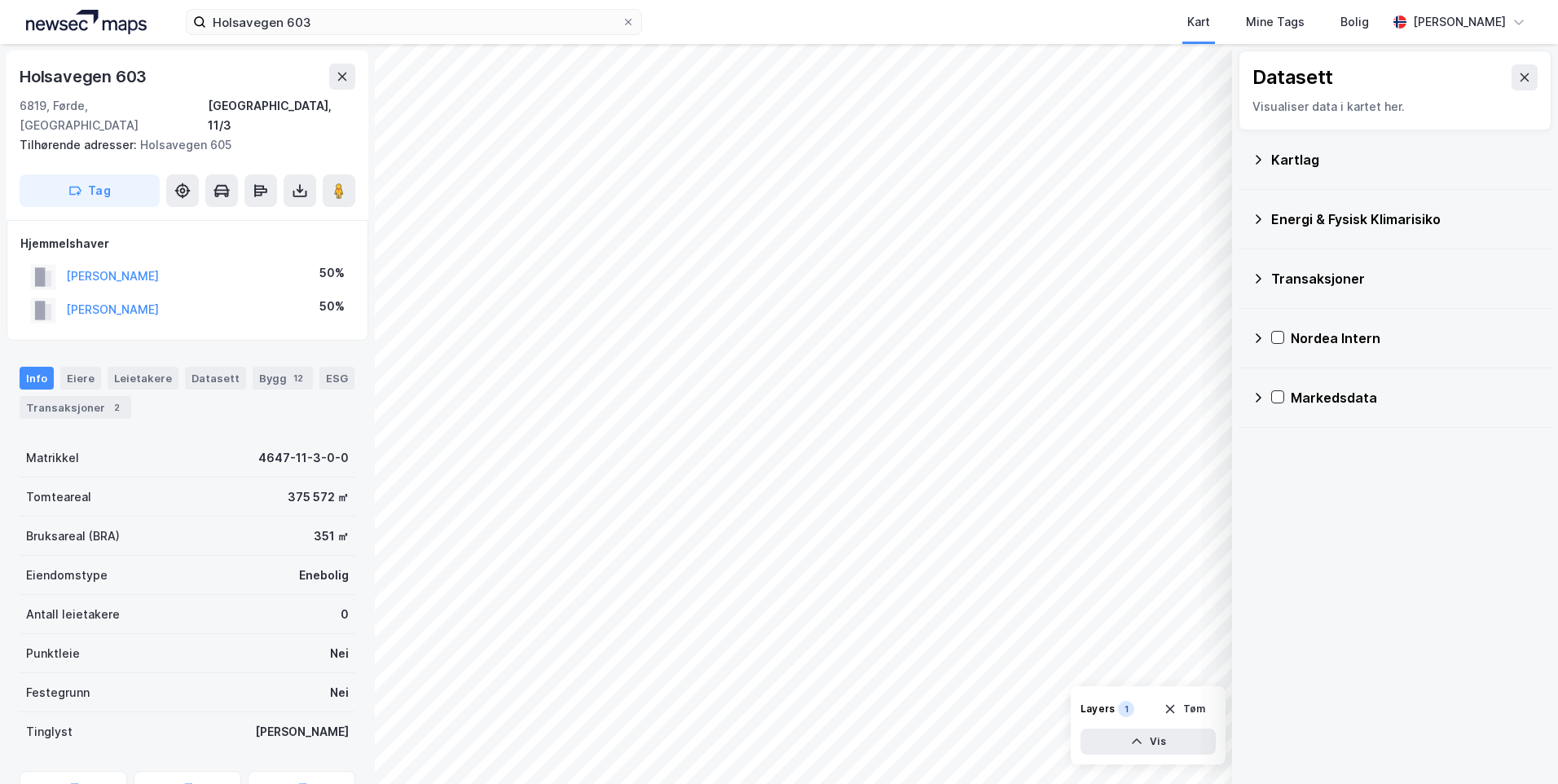
click at [1258, 213] on icon at bounding box center [1258, 219] width 13 height 13
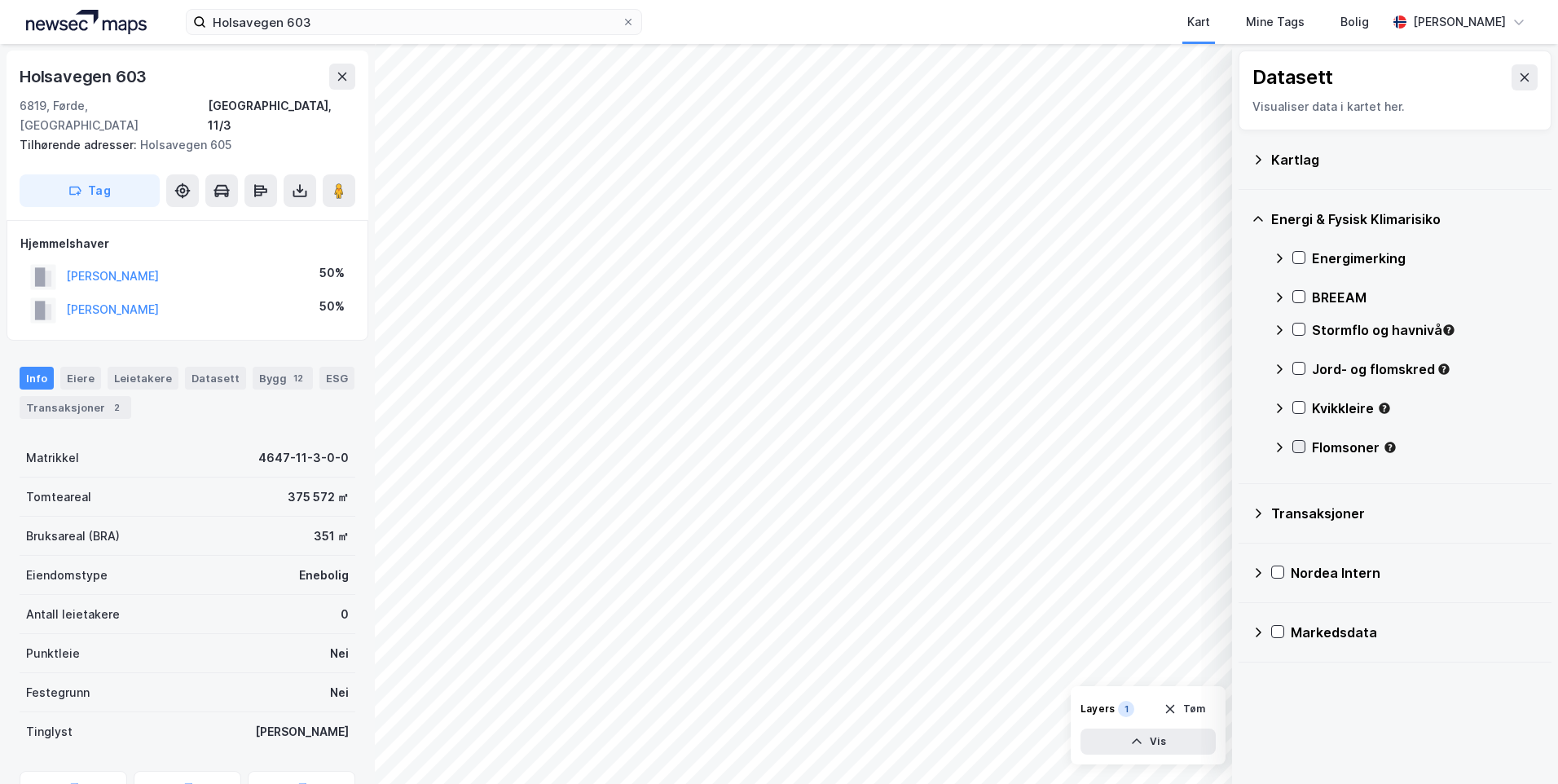
click at [1303, 445] on icon at bounding box center [1299, 447] width 9 height 6
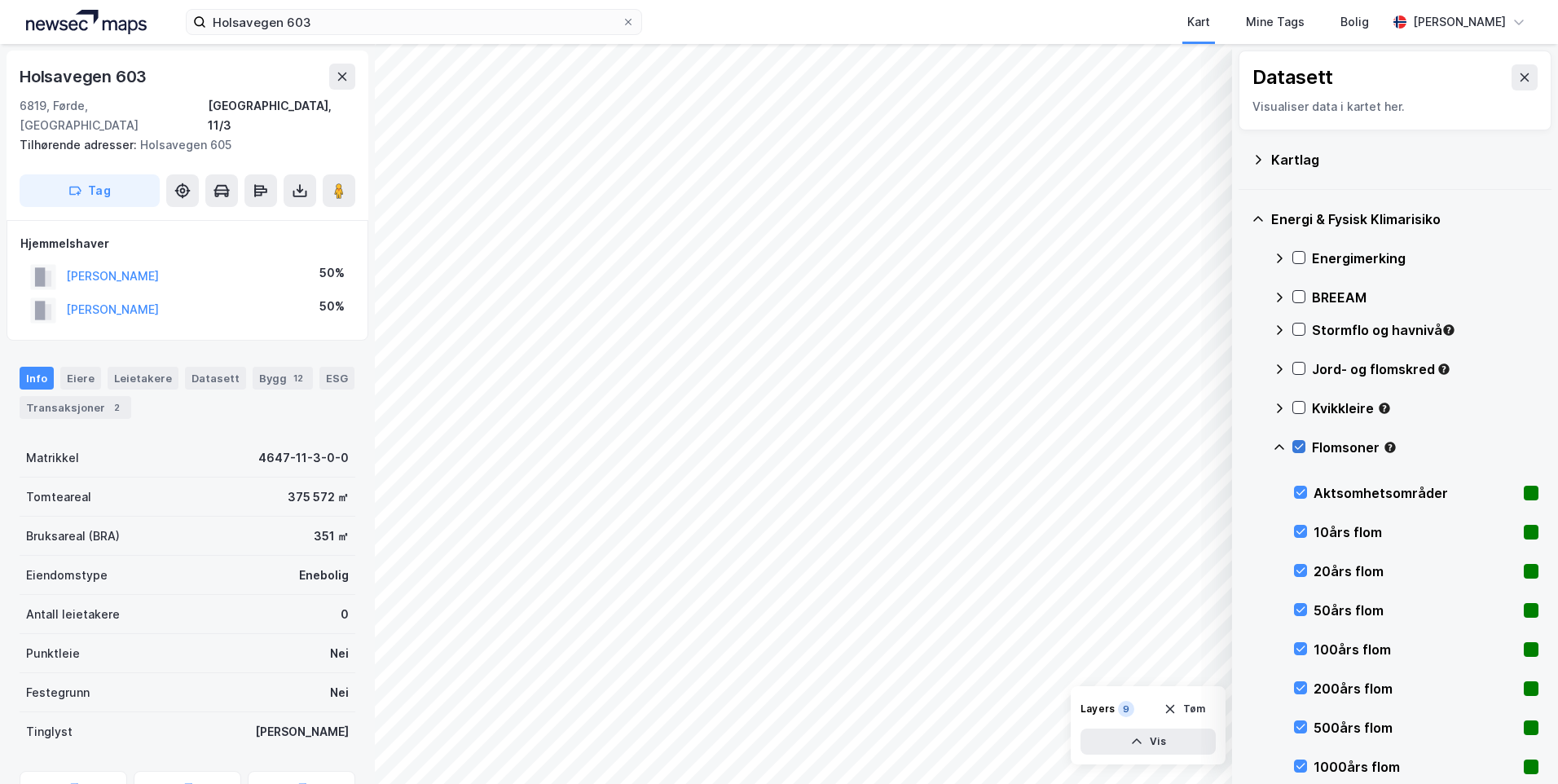
click at [1303, 445] on icon at bounding box center [1299, 447] width 9 height 6
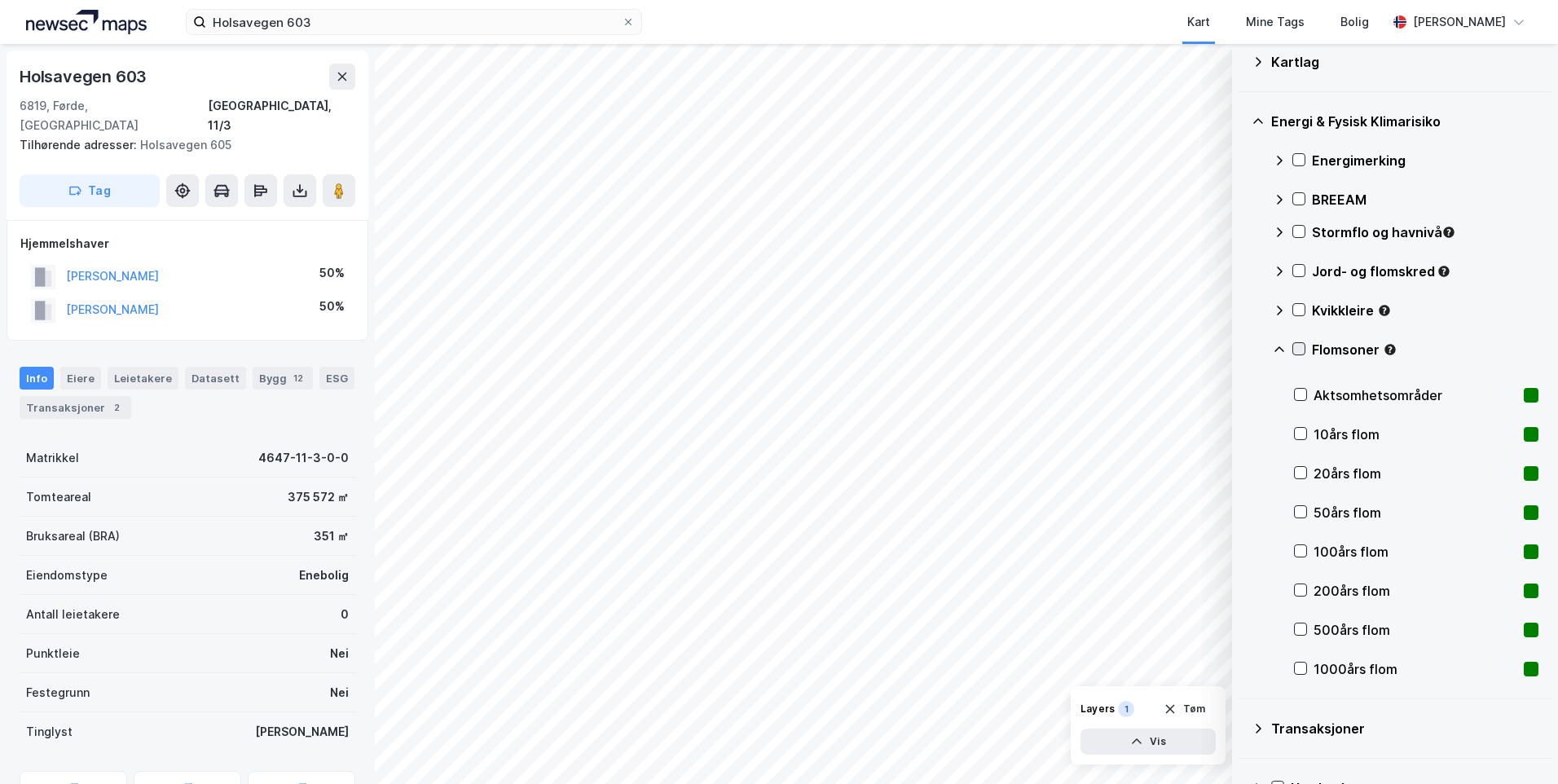
scroll to position [103, 0]
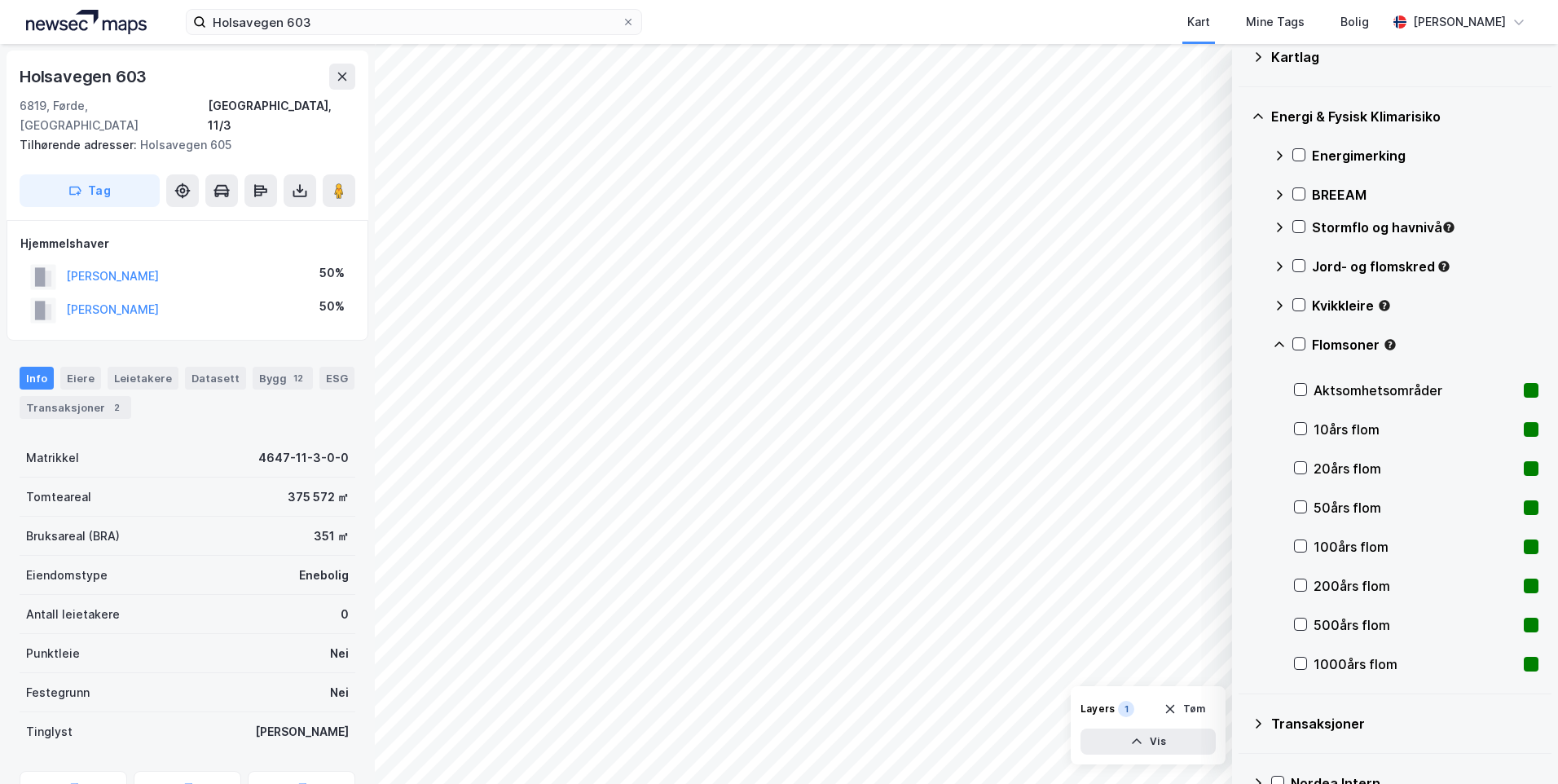
click at [1309, 627] on div "500års flom" at bounding box center [1417, 625] width 245 height 39
click at [1300, 660] on icon at bounding box center [1301, 664] width 12 height 12
click at [1300, 663] on icon at bounding box center [1301, 664] width 12 height 12
click at [1300, 388] on icon at bounding box center [1301, 390] width 12 height 12
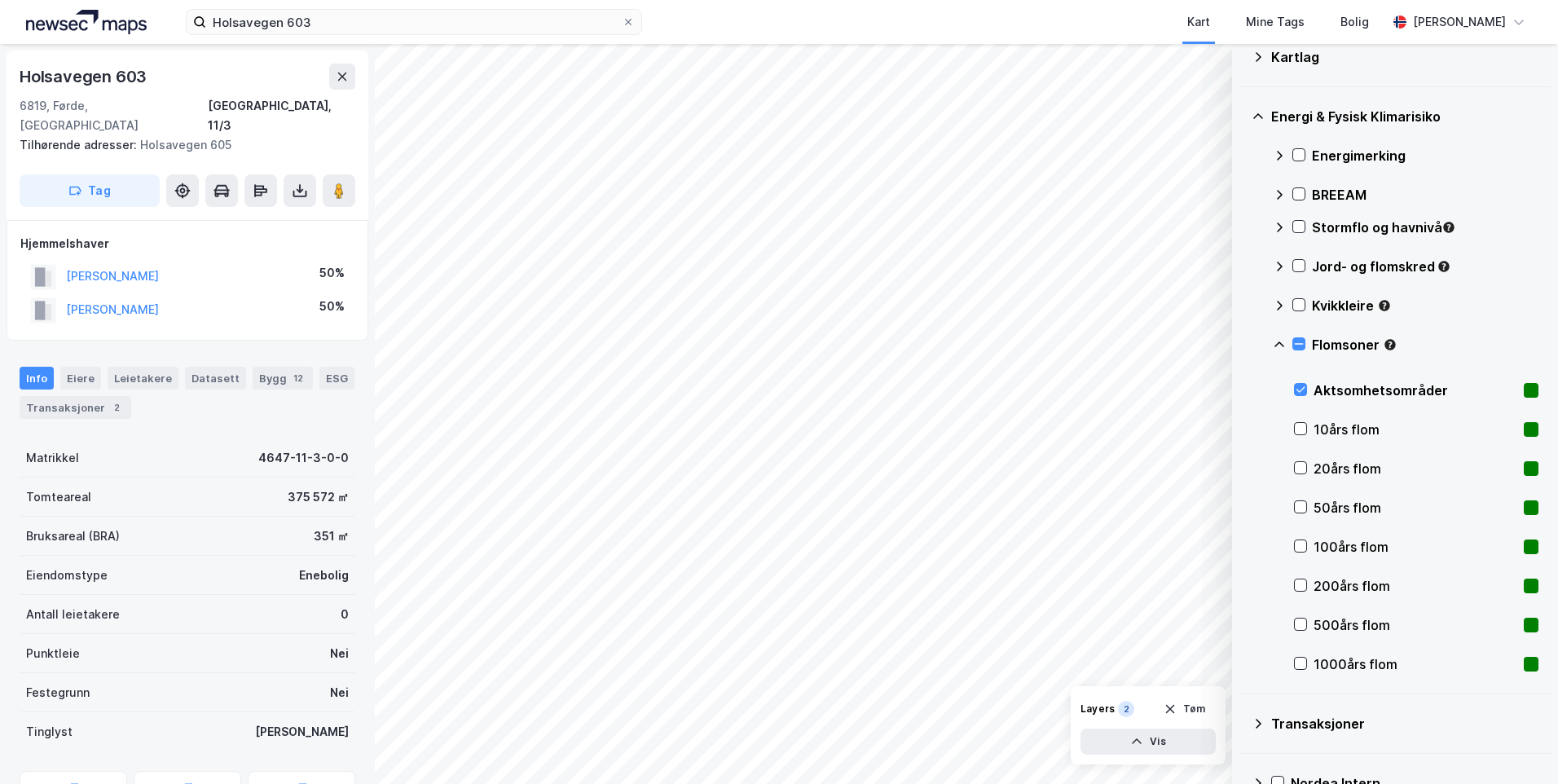
click at [1281, 344] on icon at bounding box center [1279, 344] width 13 height 13
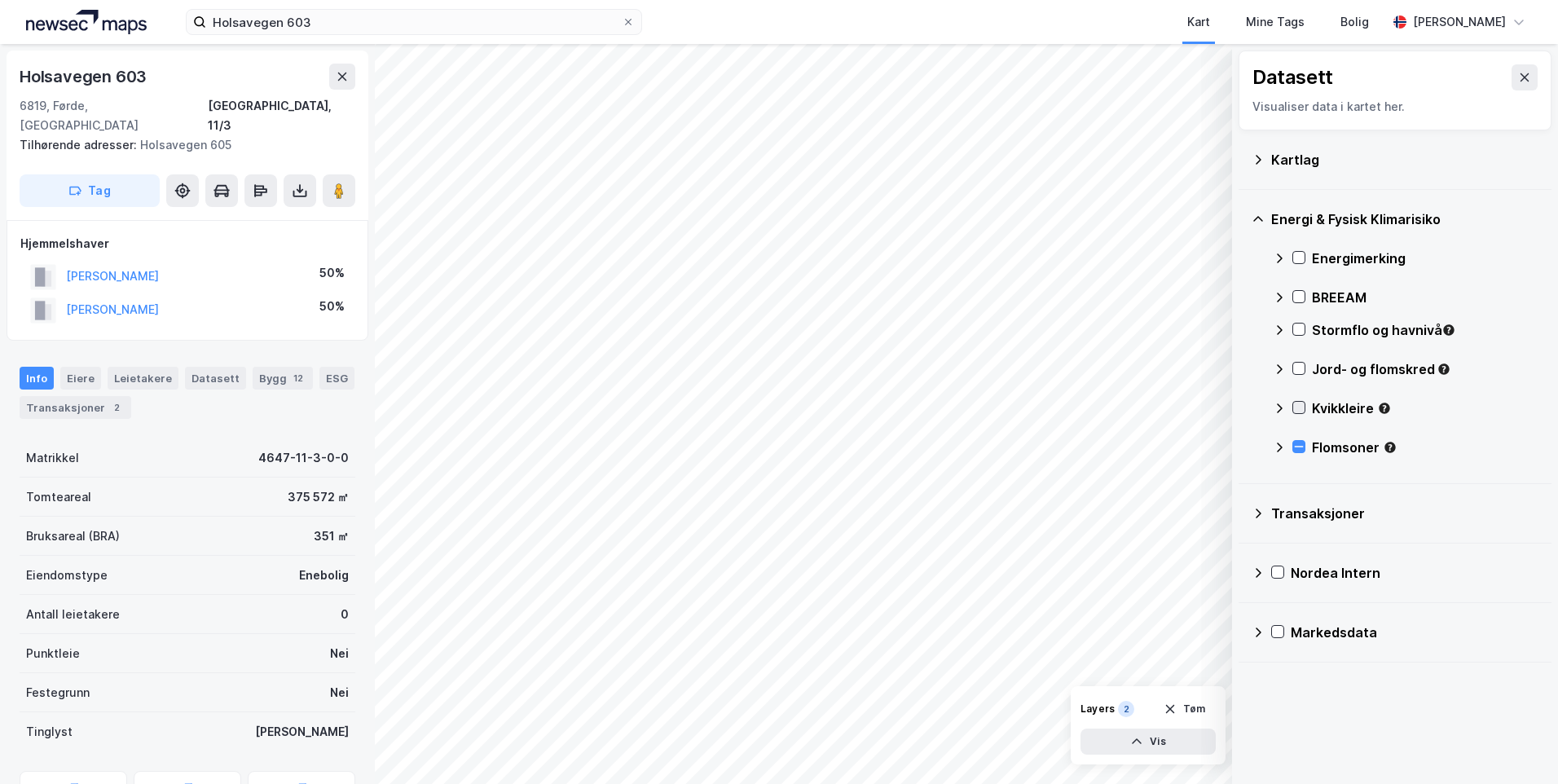
click at [1299, 407] on icon at bounding box center [1299, 407] width 12 height 12
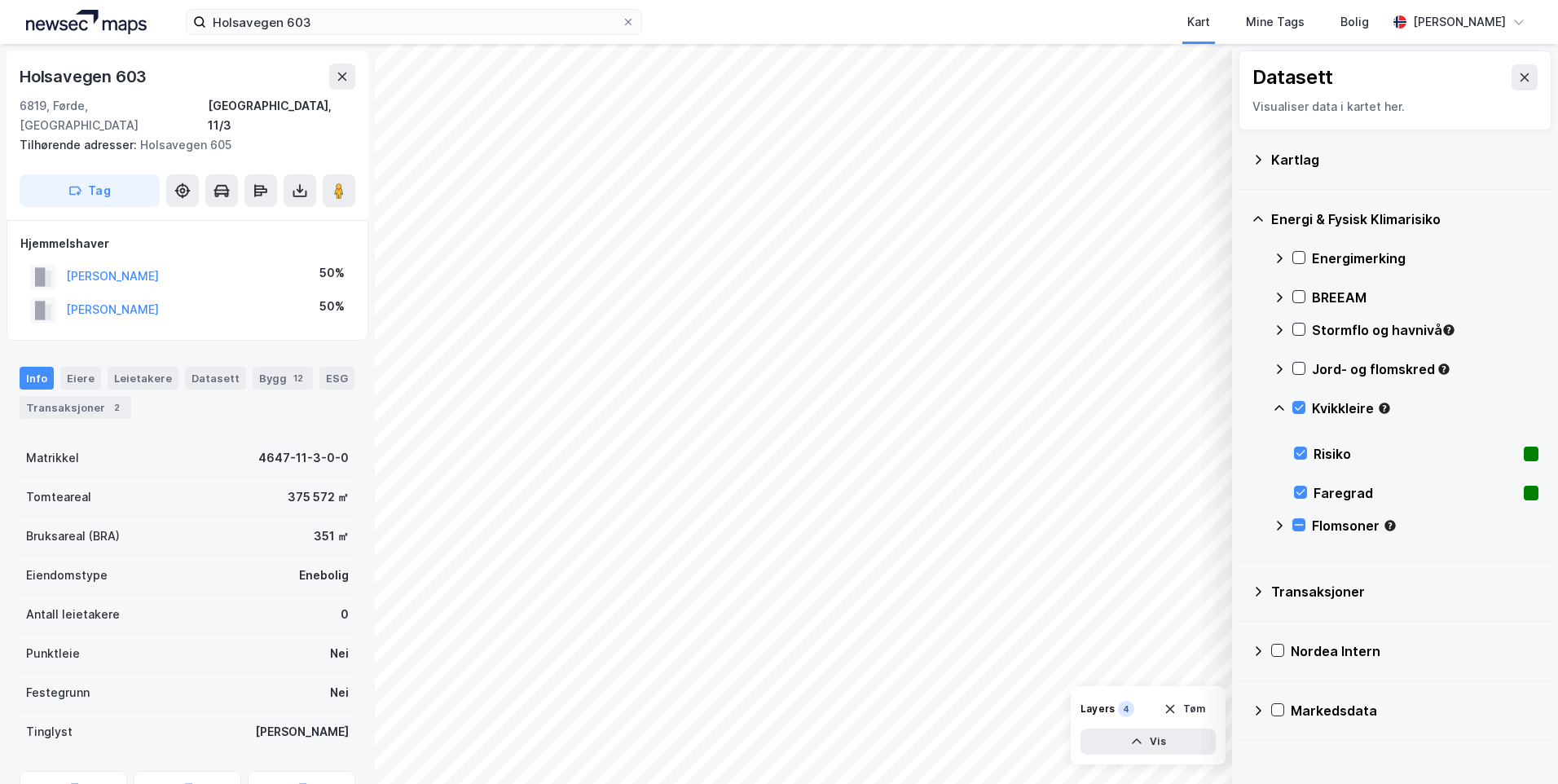
click at [1276, 405] on icon at bounding box center [1279, 407] width 13 height 13
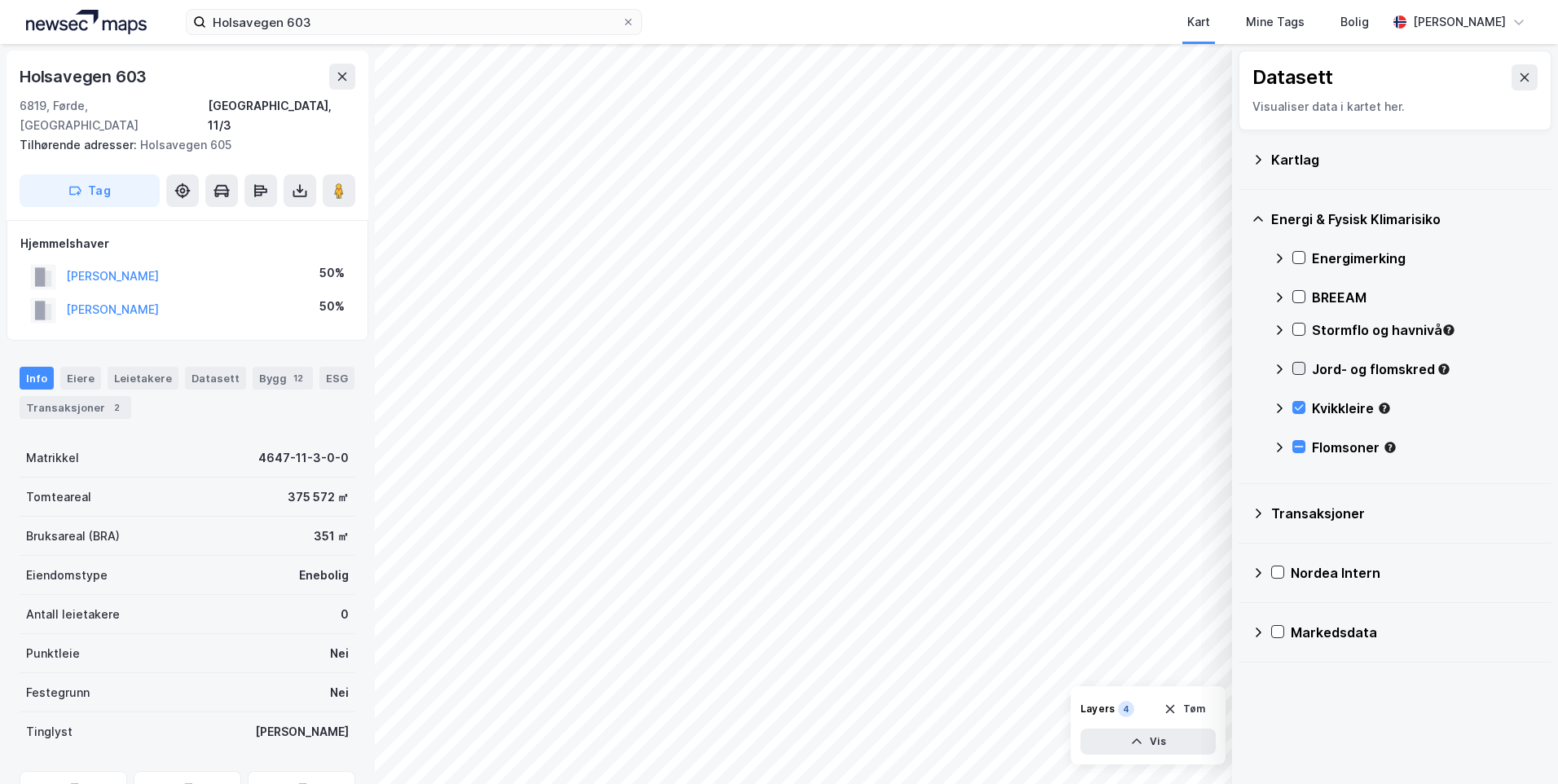
click at [1296, 366] on icon at bounding box center [1299, 369] width 12 height 12
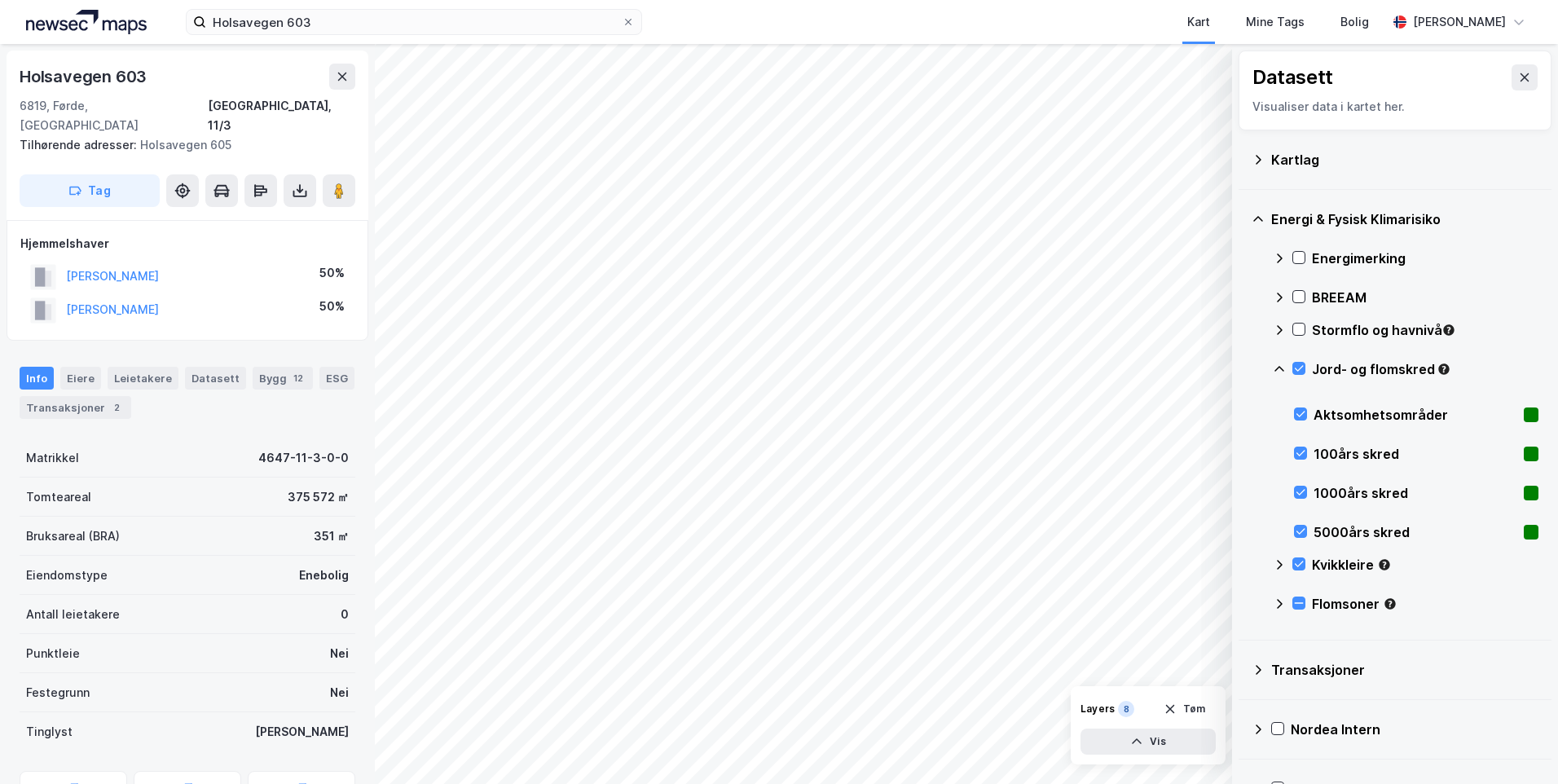
click at [1277, 372] on icon at bounding box center [1279, 369] width 13 height 13
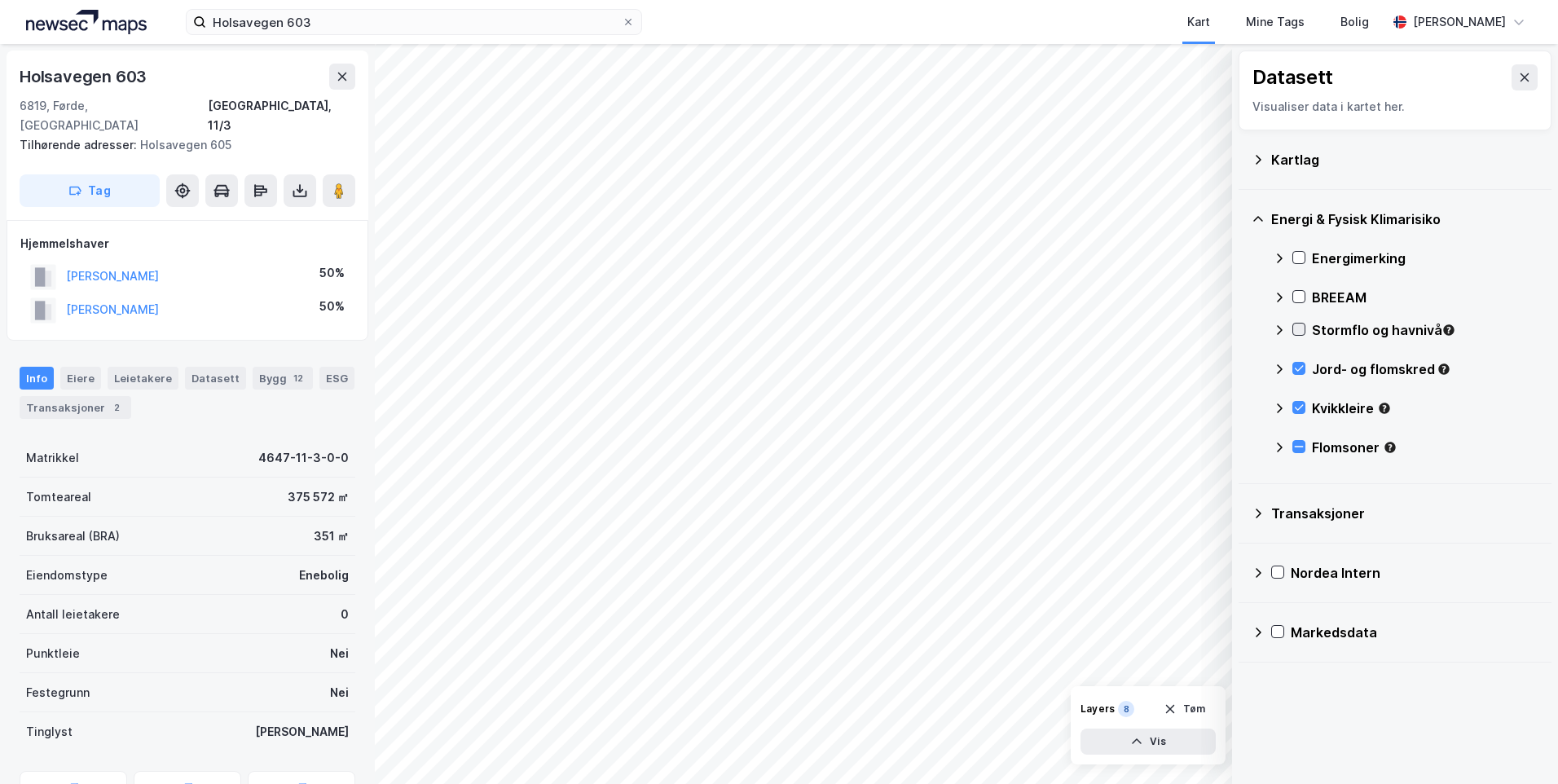
click at [1298, 325] on icon at bounding box center [1299, 329] width 12 height 12
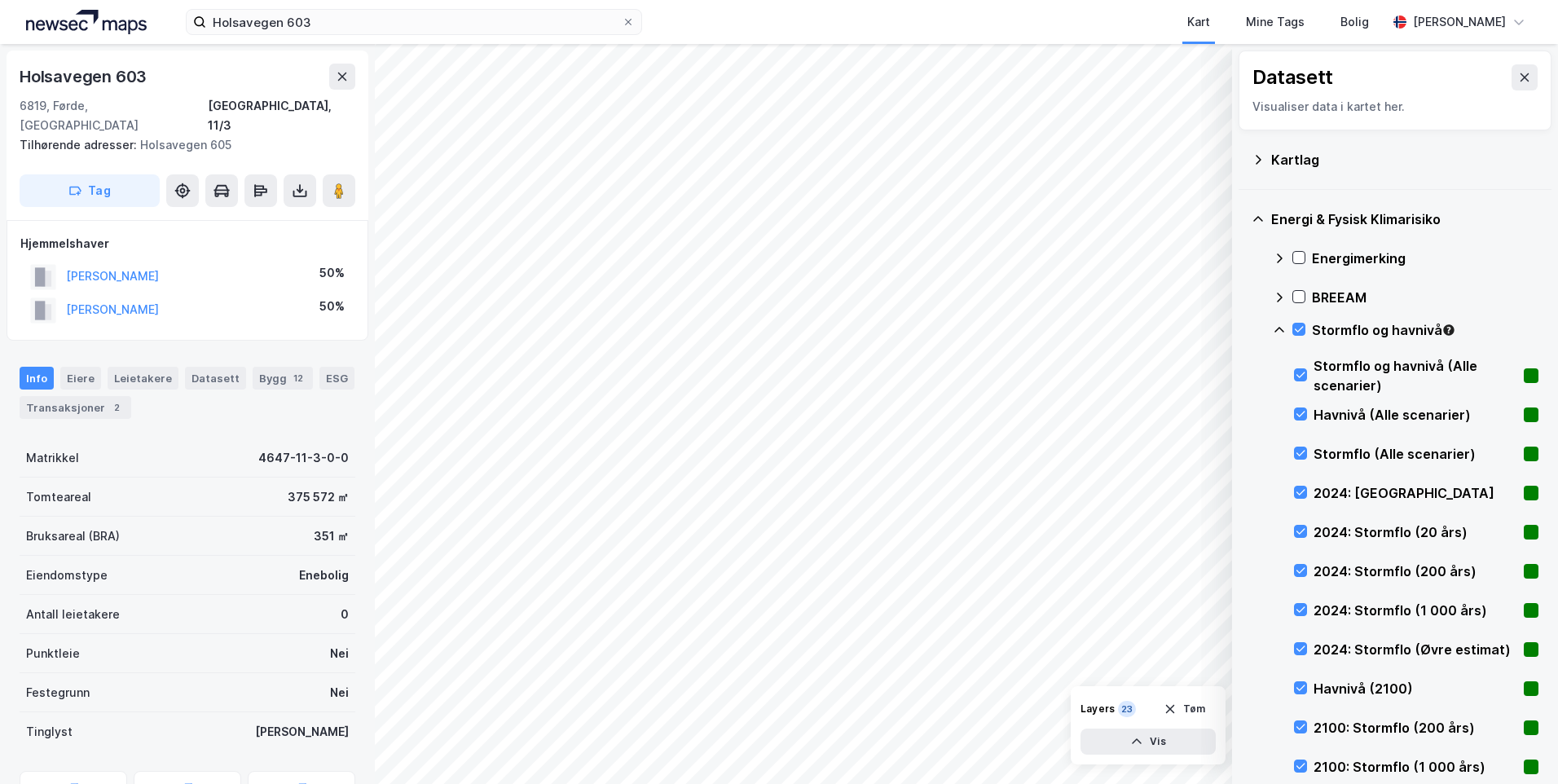
click at [1277, 325] on icon at bounding box center [1279, 329] width 13 height 13
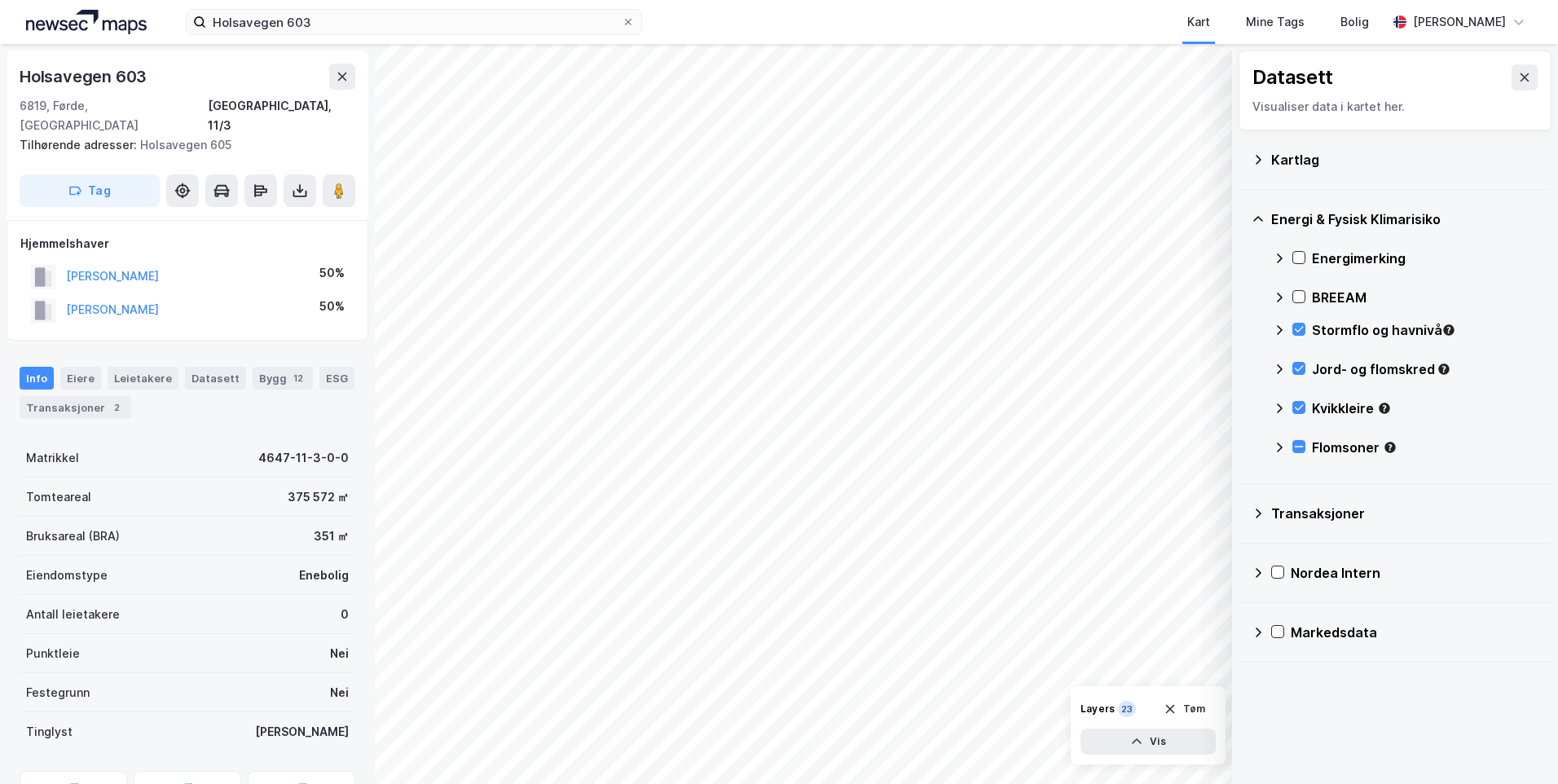
click at [1277, 254] on icon at bounding box center [1279, 257] width 13 height 13
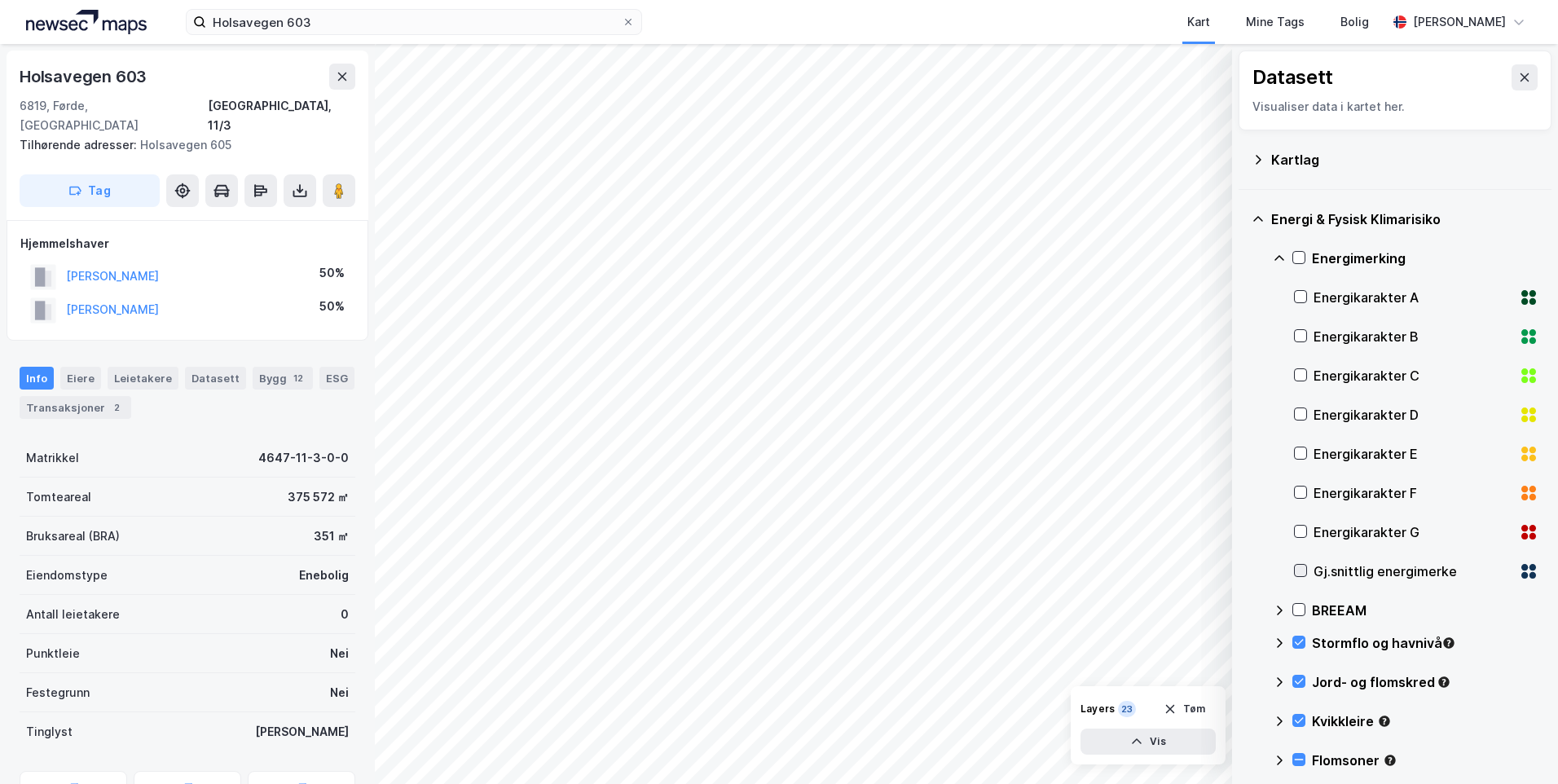
click at [1298, 570] on icon at bounding box center [1301, 570] width 12 height 12
click at [1277, 257] on icon at bounding box center [1280, 258] width 10 height 6
